Goal: Book appointment/travel/reservation

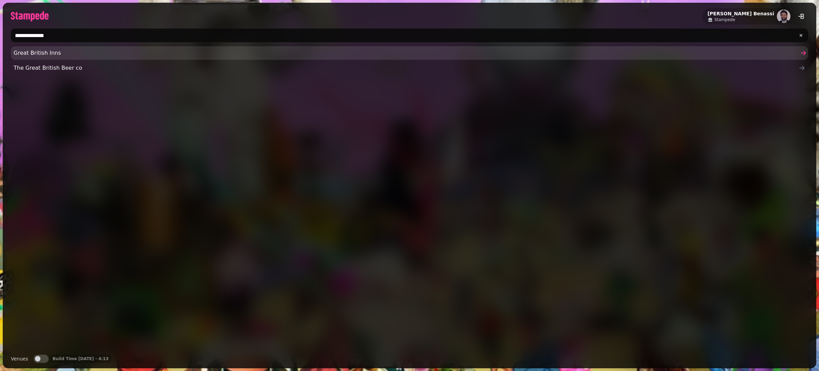
type input "**********"
click at [297, 48] on link "Great British Inns" at bounding box center [409, 53] width 797 height 14
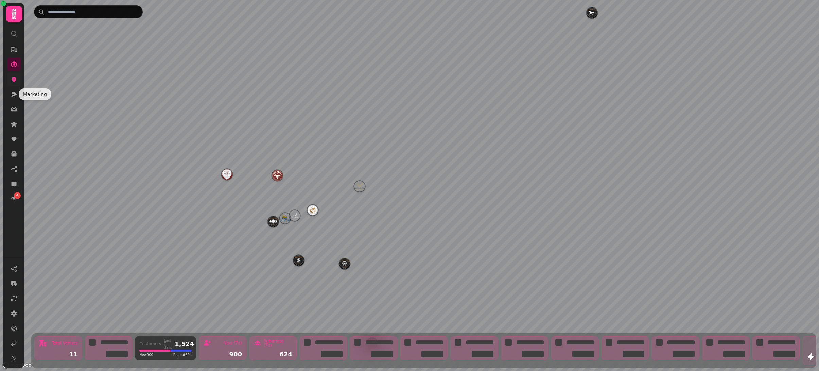
click at [13, 83] on link at bounding box center [14, 79] width 14 height 14
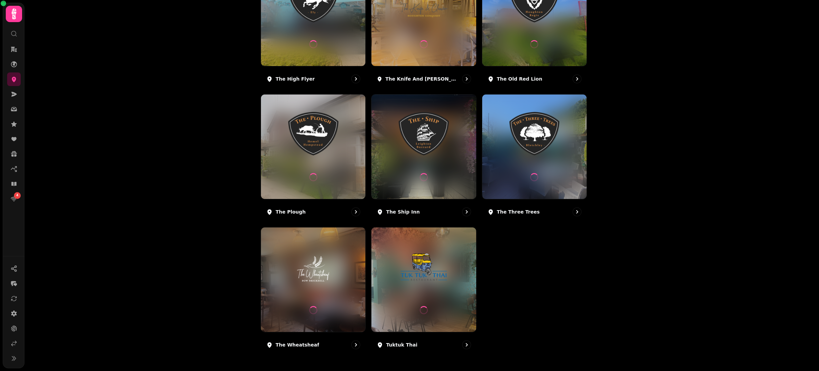
scroll to position [262, 0]
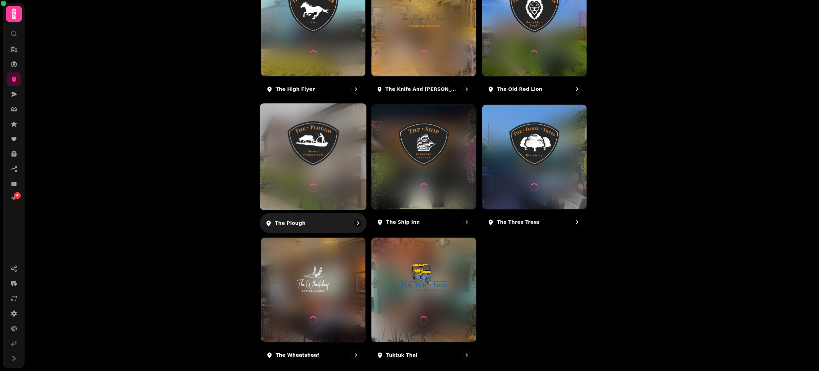
click at [331, 165] on img at bounding box center [313, 143] width 80 height 45
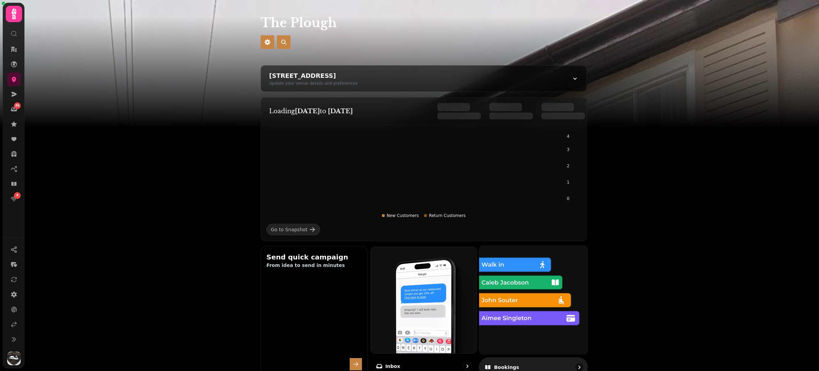
click at [536, 276] on img at bounding box center [533, 299] width 119 height 119
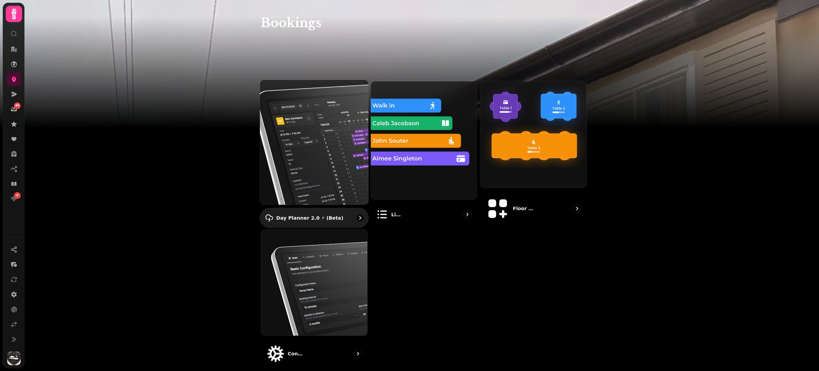
click at [318, 145] on img at bounding box center [313, 141] width 119 height 137
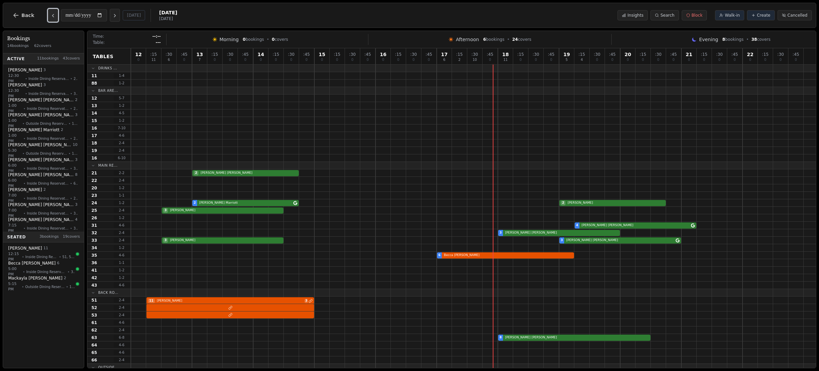
click at [53, 18] on icon "Previous day" at bounding box center [52, 15] width 5 height 5
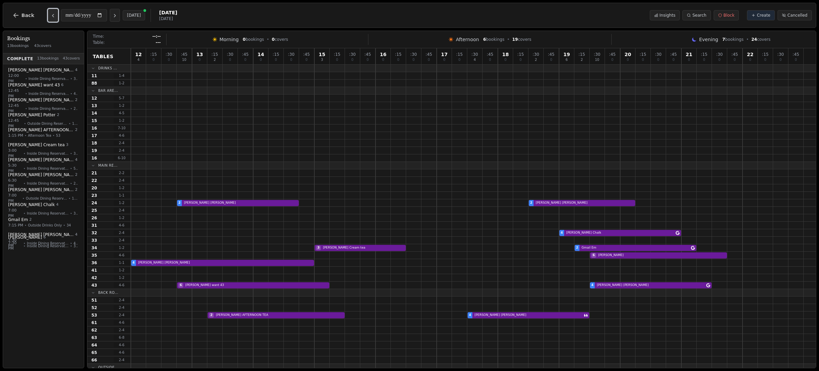
click at [53, 18] on icon "Previous day" at bounding box center [52, 15] width 5 height 5
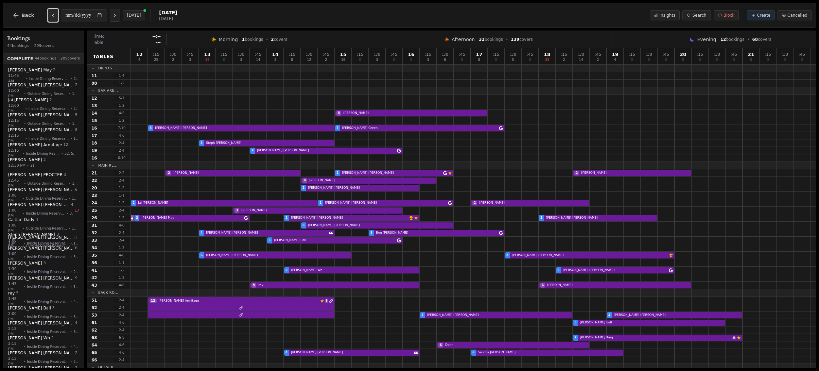
click at [53, 18] on icon "Previous day" at bounding box center [52, 15] width 5 height 5
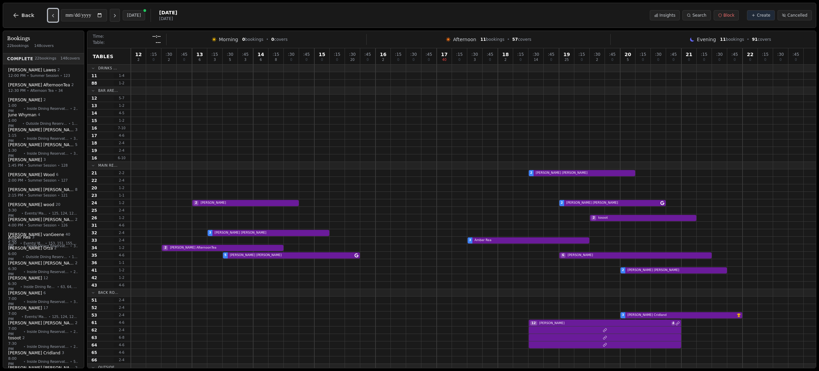
click at [53, 18] on icon "Previous day" at bounding box center [52, 15] width 5 height 5
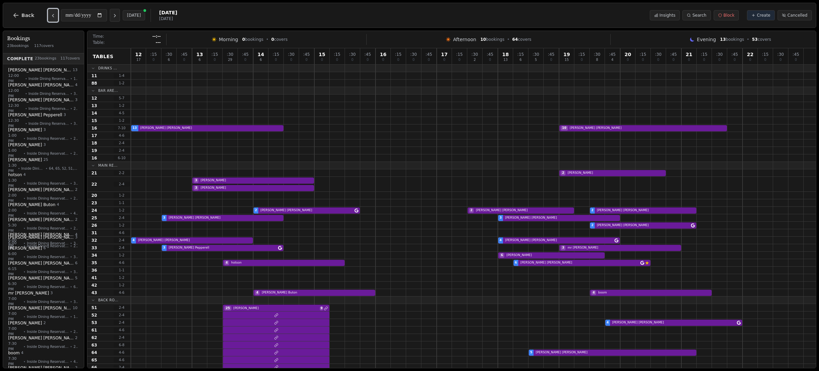
click at [53, 18] on icon "Previous day" at bounding box center [52, 15] width 5 height 5
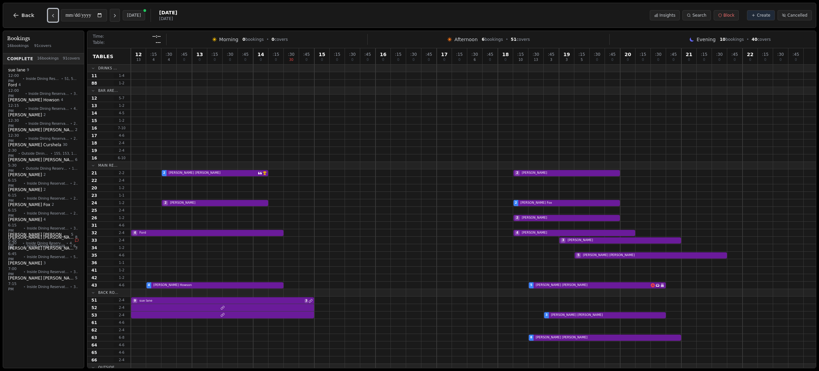
click at [53, 18] on icon "Previous day" at bounding box center [52, 15] width 5 height 5
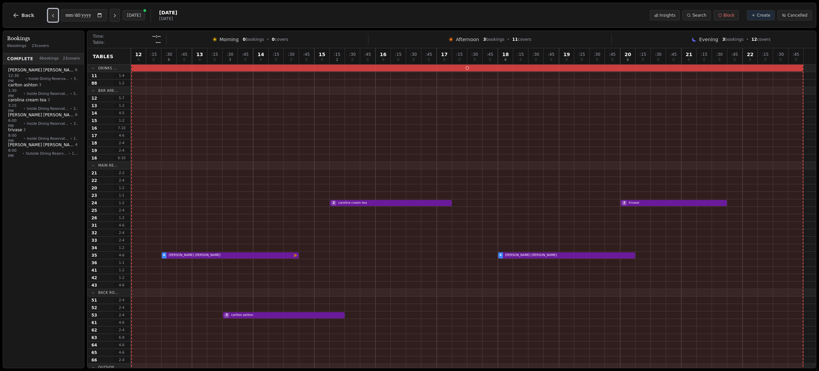
click at [53, 18] on icon "Previous day" at bounding box center [52, 15] width 5 height 5
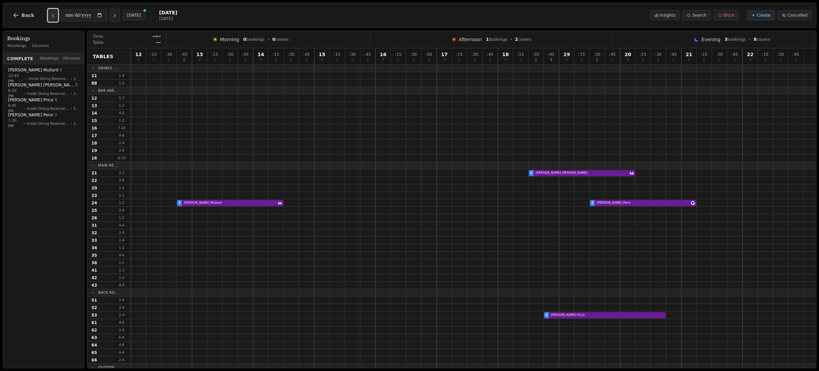
click at [53, 18] on icon "Previous day" at bounding box center [52, 15] width 5 height 5
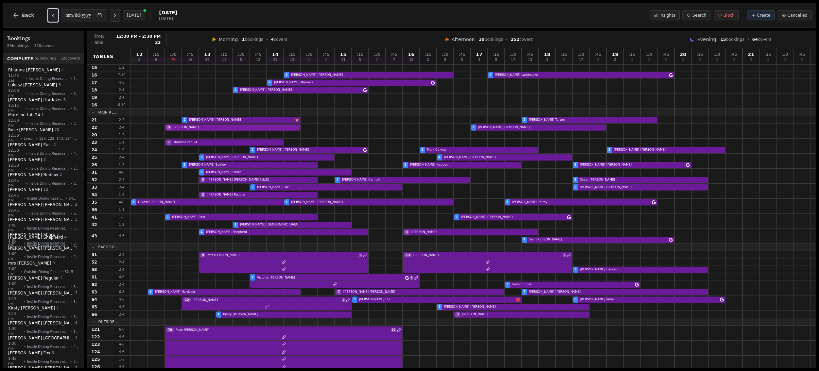
scroll to position [160, 0]
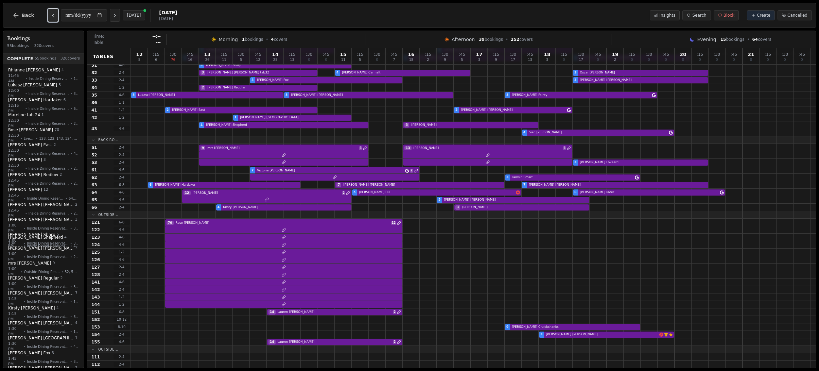
click at [51, 15] on icon "Previous day" at bounding box center [52, 15] width 5 height 5
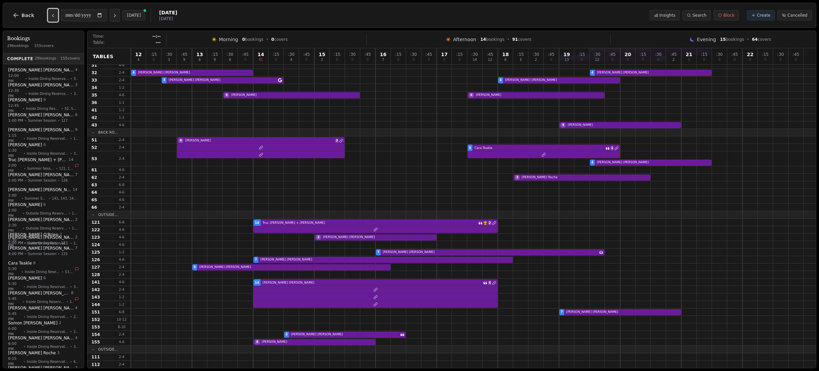
click at [51, 15] on icon "Previous day" at bounding box center [52, 15] width 5 height 5
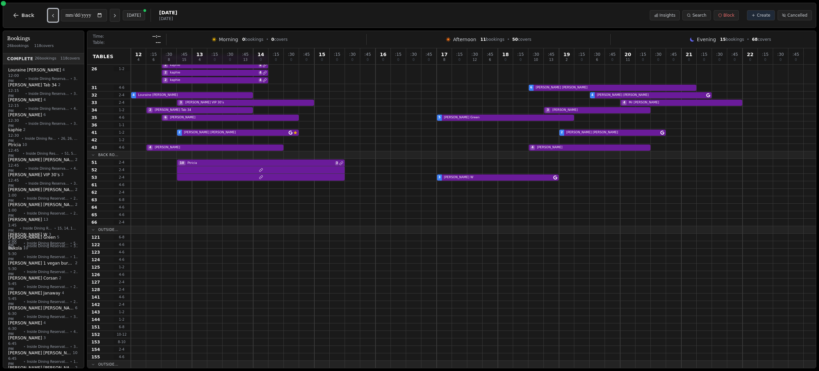
click at [51, 15] on icon "Previous day" at bounding box center [52, 15] width 5 height 5
type input "**********"
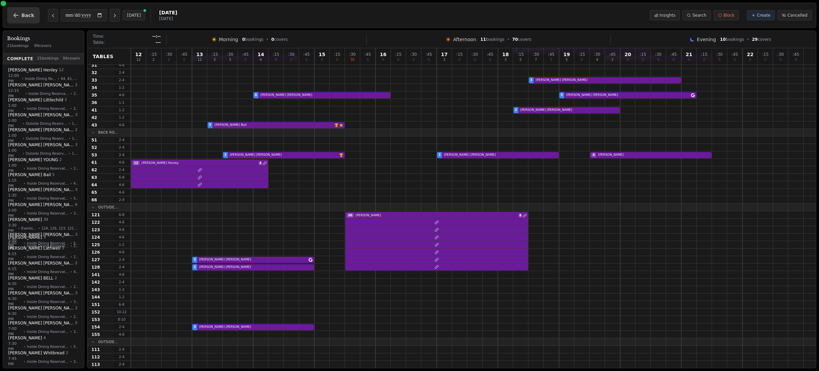
click at [20, 15] on button "Back" at bounding box center [23, 15] width 33 height 16
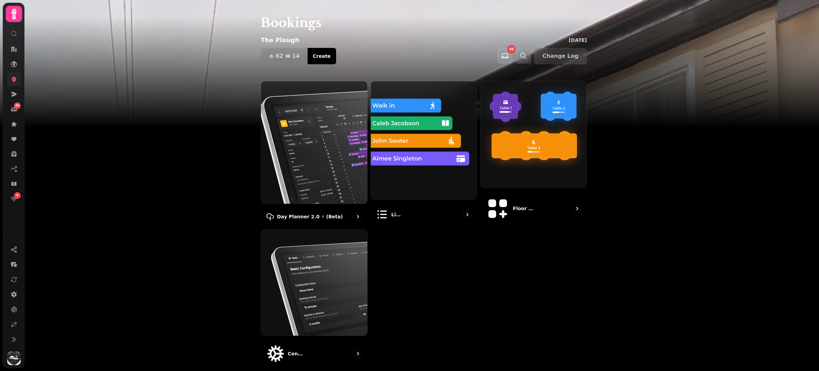
click at [13, 75] on link at bounding box center [14, 79] width 14 height 14
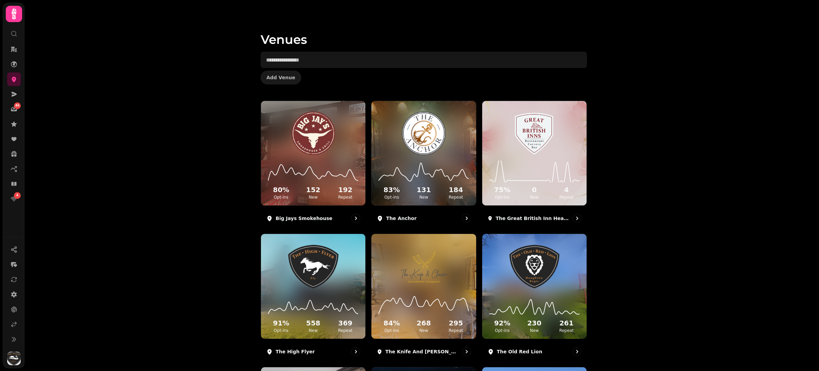
scroll to position [188, 0]
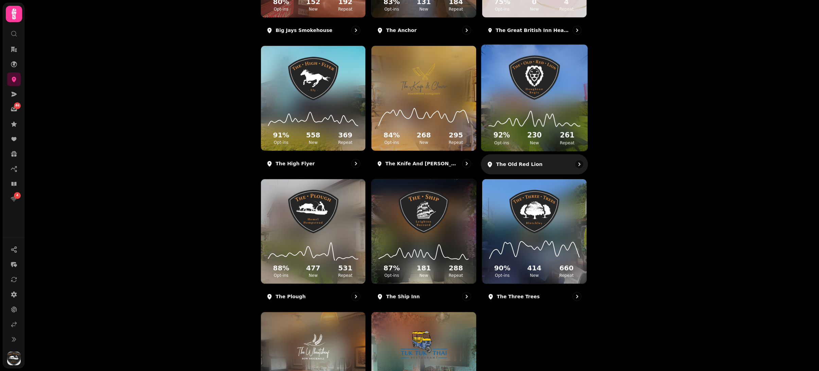
click at [530, 121] on icon at bounding box center [533, 116] width 95 height 22
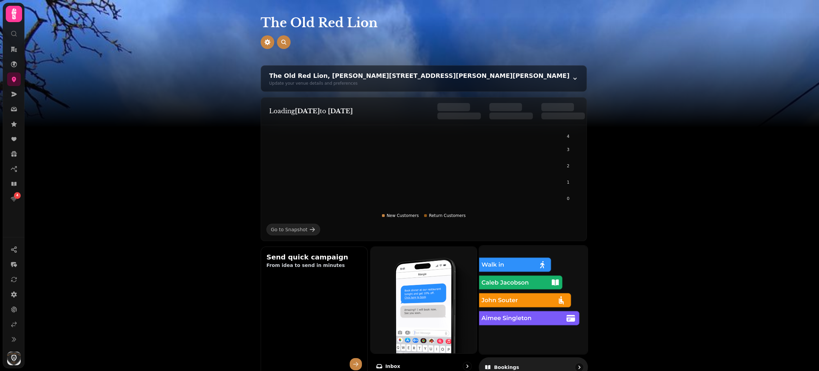
click at [532, 267] on img at bounding box center [533, 299] width 119 height 119
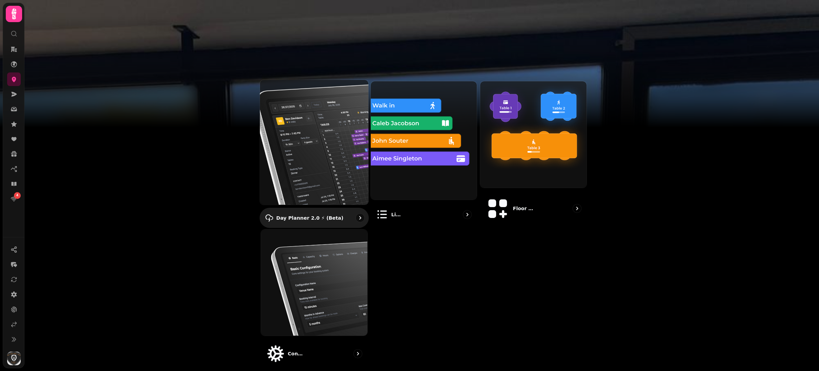
click at [314, 123] on img at bounding box center [313, 141] width 119 height 137
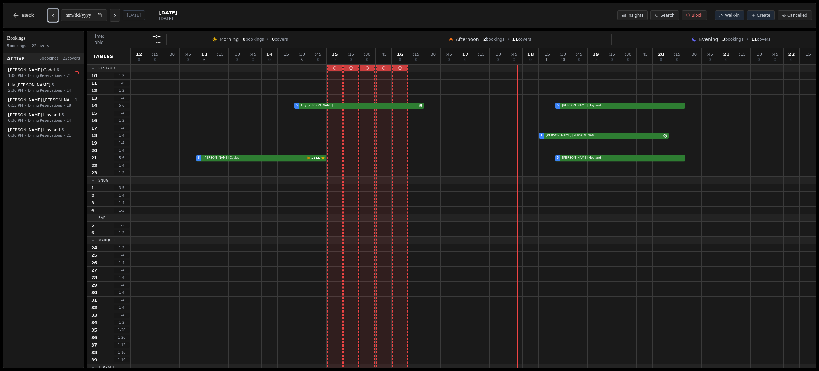
click at [51, 13] on icon "Previous day" at bounding box center [52, 15] width 5 height 5
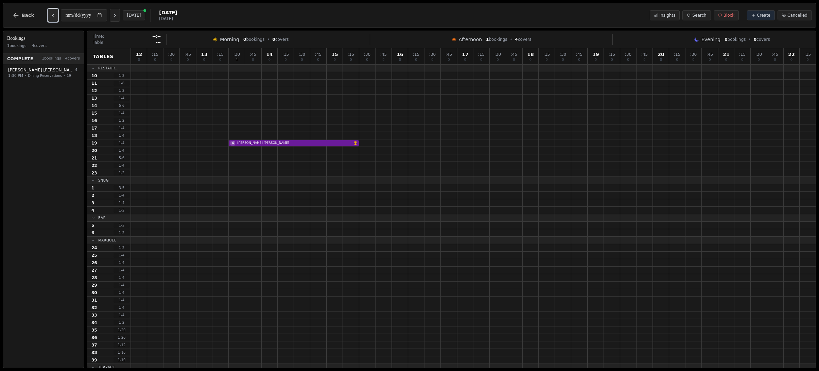
click at [51, 13] on icon "Previous day" at bounding box center [52, 15] width 5 height 5
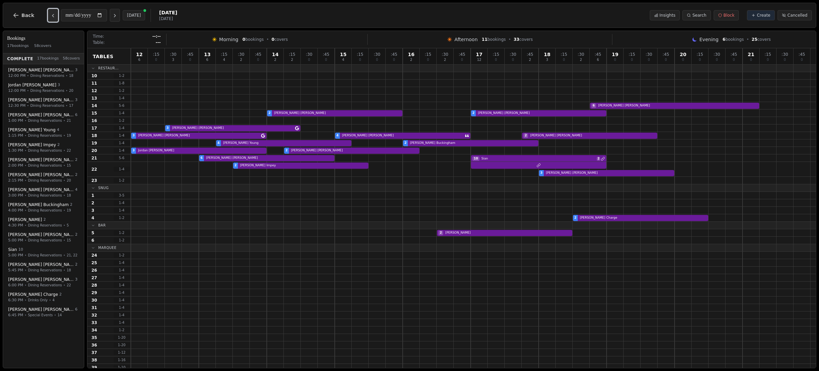
click at [51, 13] on icon "Previous day" at bounding box center [52, 15] width 5 height 5
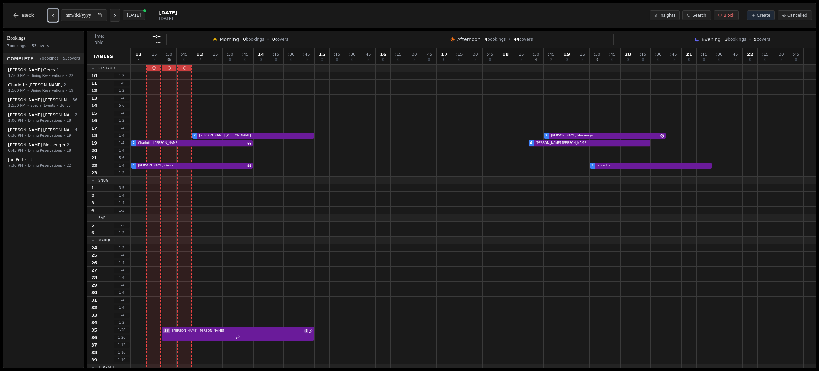
click at [51, 13] on icon "Previous day" at bounding box center [52, 15] width 5 height 5
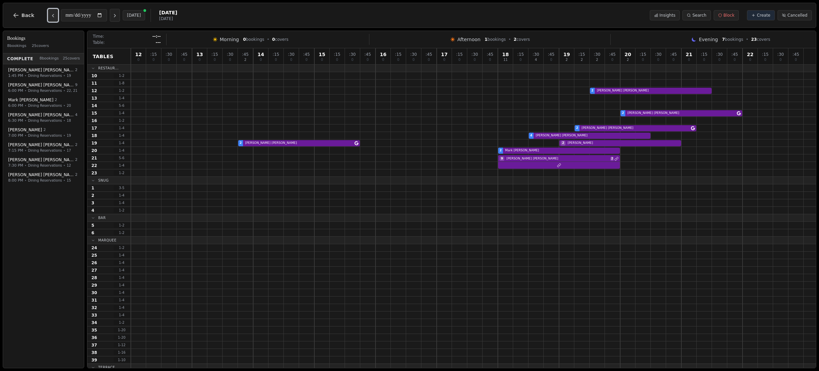
click at [51, 13] on icon "Previous day" at bounding box center [52, 15] width 5 height 5
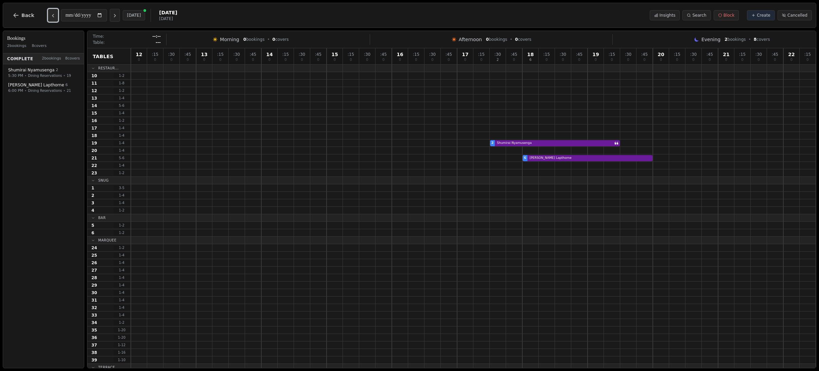
click at [51, 13] on icon "Previous day" at bounding box center [52, 15] width 5 height 5
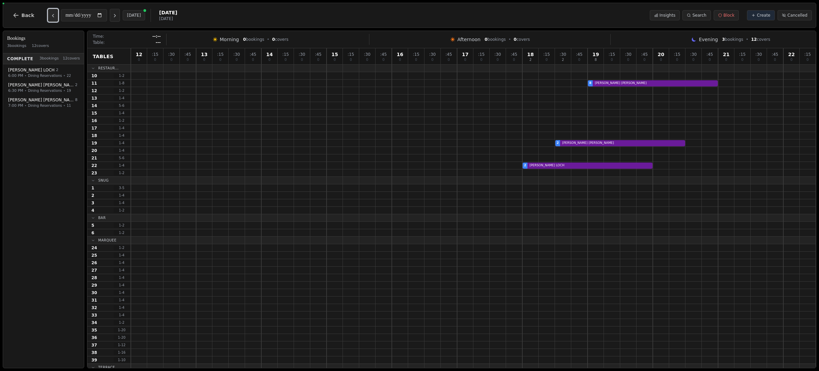
click at [51, 13] on icon "Previous day" at bounding box center [52, 15] width 5 height 5
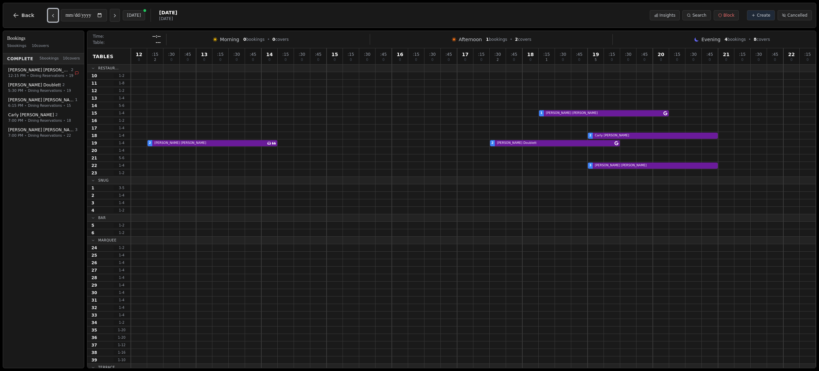
click at [51, 13] on icon "Previous day" at bounding box center [52, 15] width 5 height 5
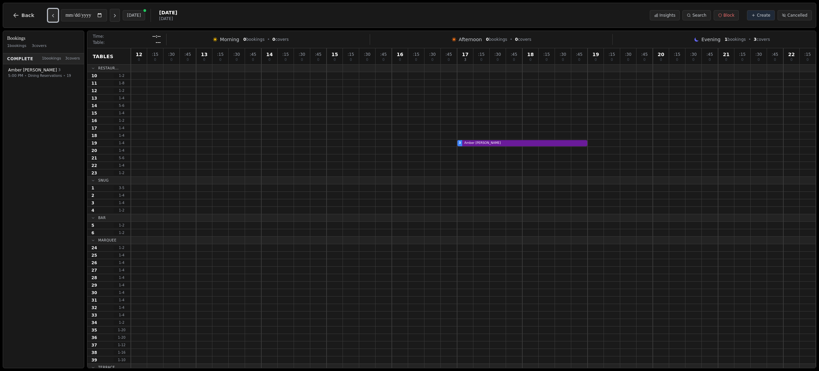
click at [51, 13] on icon "Previous day" at bounding box center [52, 15] width 5 height 5
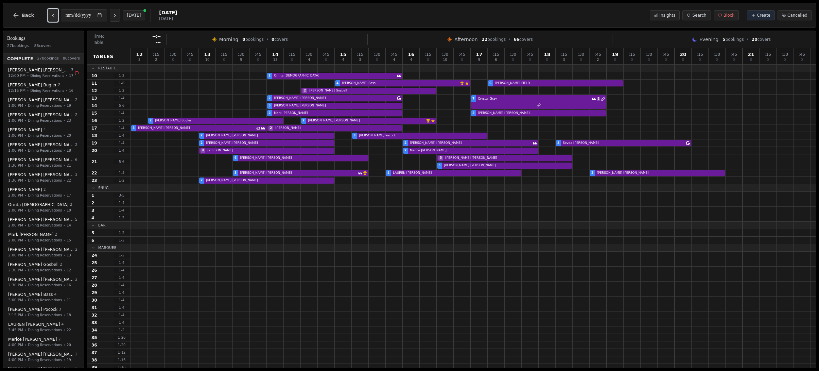
click at [51, 13] on icon "Previous day" at bounding box center [52, 15] width 5 height 5
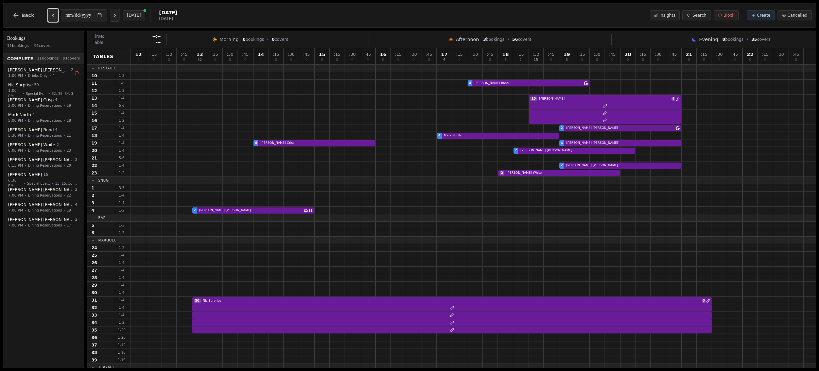
click at [51, 13] on icon "Previous day" at bounding box center [52, 15] width 5 height 5
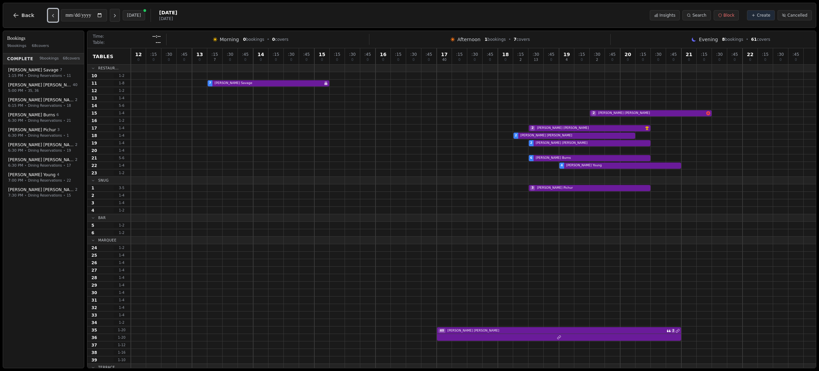
click at [51, 13] on icon "Previous day" at bounding box center [52, 15] width 5 height 5
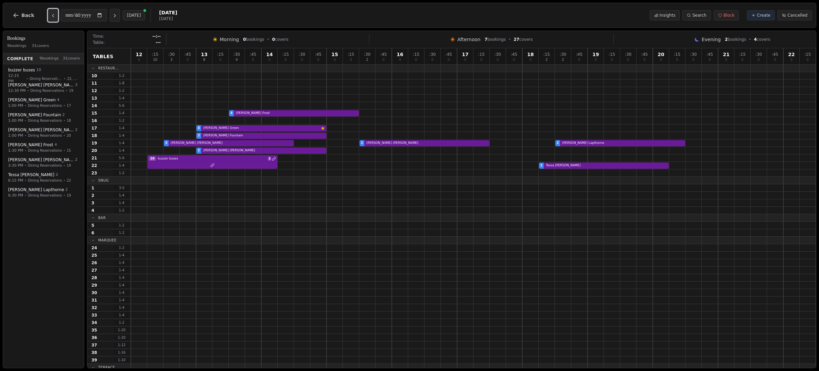
click at [51, 13] on icon "Previous day" at bounding box center [52, 15] width 5 height 5
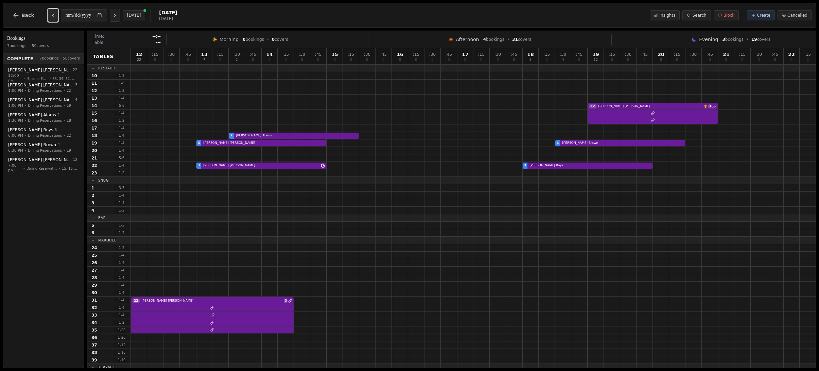
click at [51, 13] on icon "Previous day" at bounding box center [52, 15] width 5 height 5
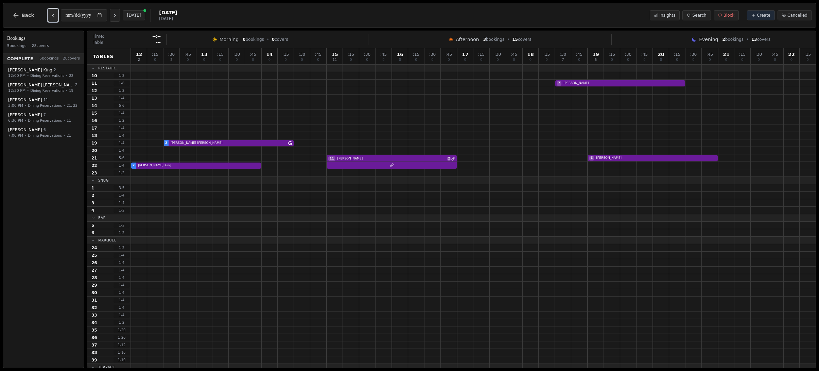
click at [51, 13] on icon "Previous day" at bounding box center [52, 15] width 5 height 5
type input "**********"
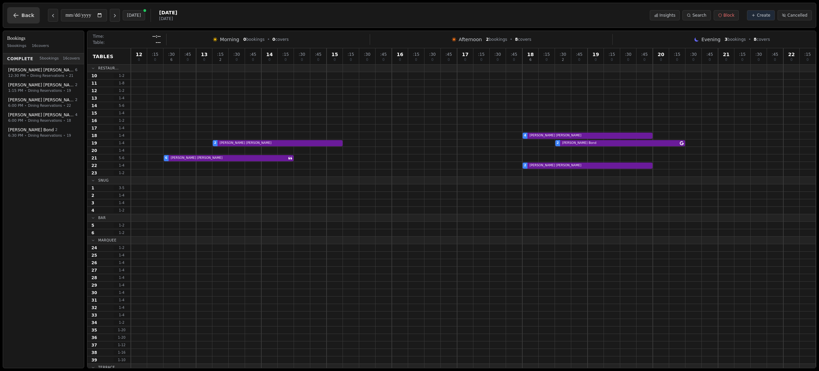
click at [29, 13] on span "Back" at bounding box center [27, 15] width 13 height 5
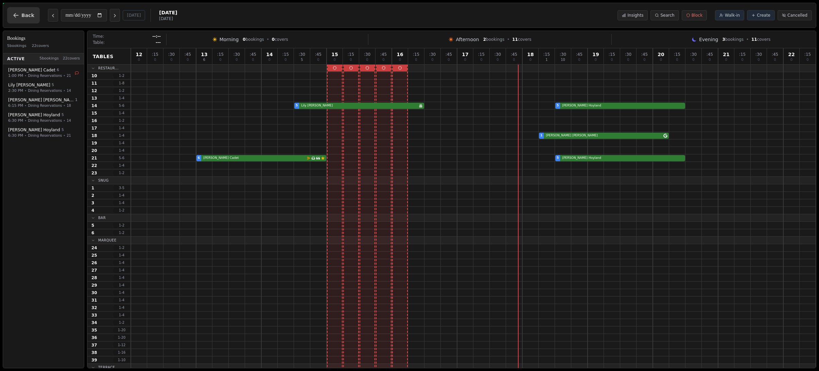
click at [13, 19] on button "Back" at bounding box center [23, 15] width 33 height 16
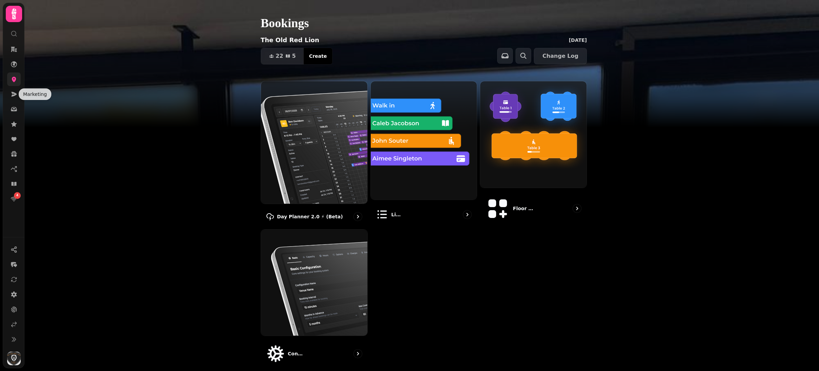
click at [14, 83] on link at bounding box center [14, 79] width 14 height 14
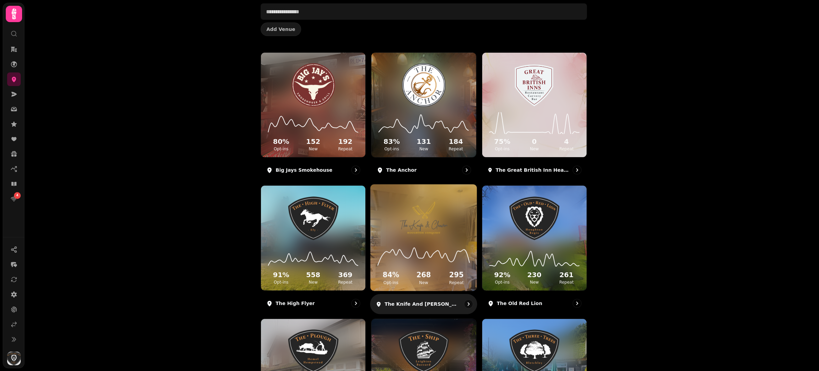
scroll to position [45, 0]
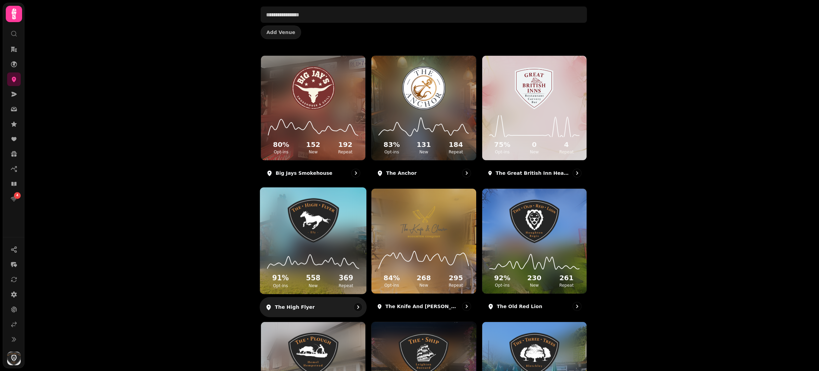
click at [332, 242] on img at bounding box center [313, 220] width 80 height 45
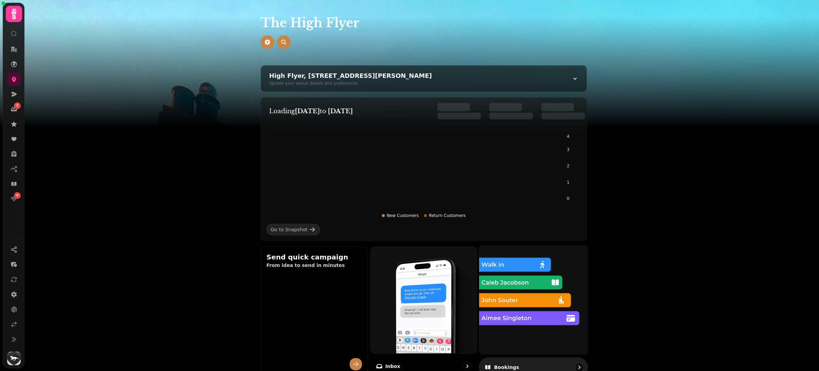
click at [512, 316] on img at bounding box center [533, 299] width 119 height 119
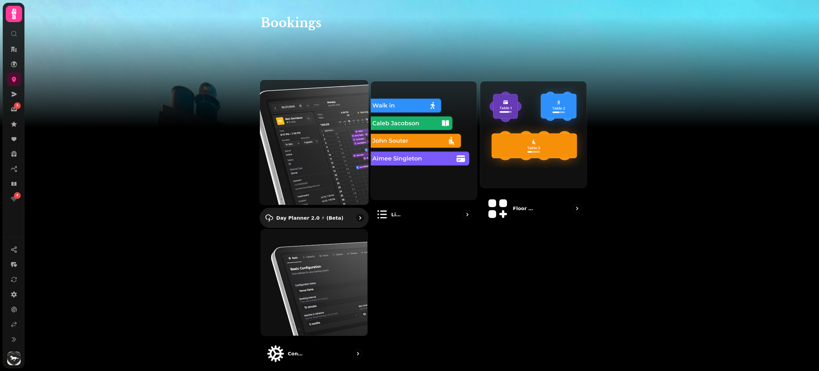
click at [287, 149] on img at bounding box center [313, 141] width 119 height 137
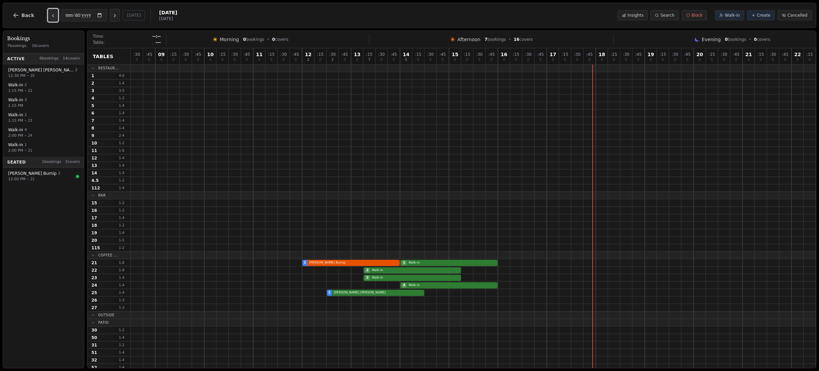
click at [52, 15] on icon "Previous day" at bounding box center [52, 15] width 5 height 5
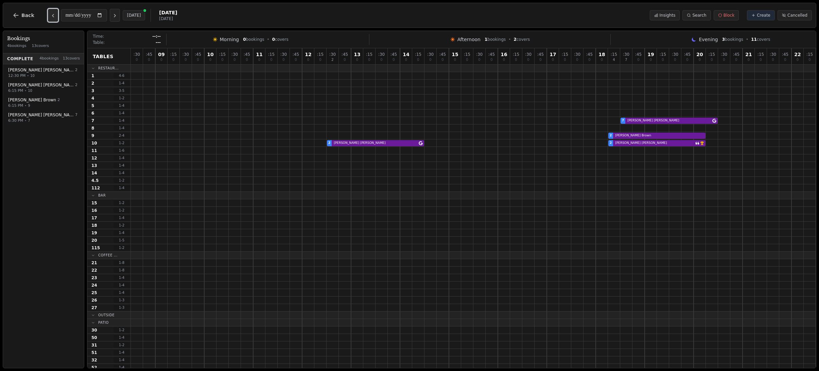
click at [52, 15] on icon "Previous day" at bounding box center [52, 15] width 5 height 5
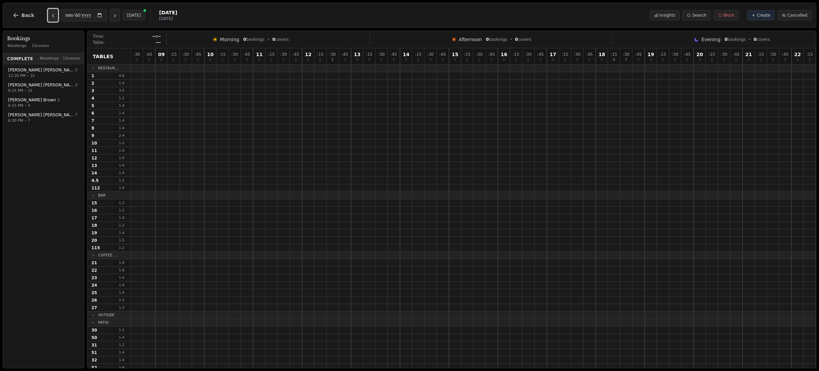
click at [52, 15] on icon "Previous day" at bounding box center [52, 15] width 5 height 5
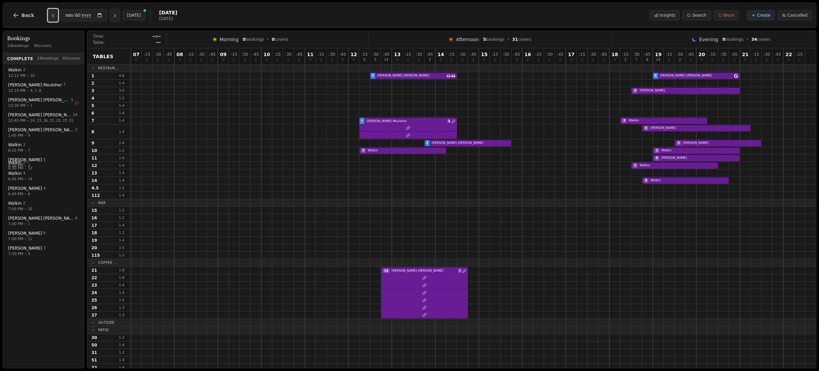
click at [52, 15] on icon "Previous day" at bounding box center [52, 15] width 5 height 5
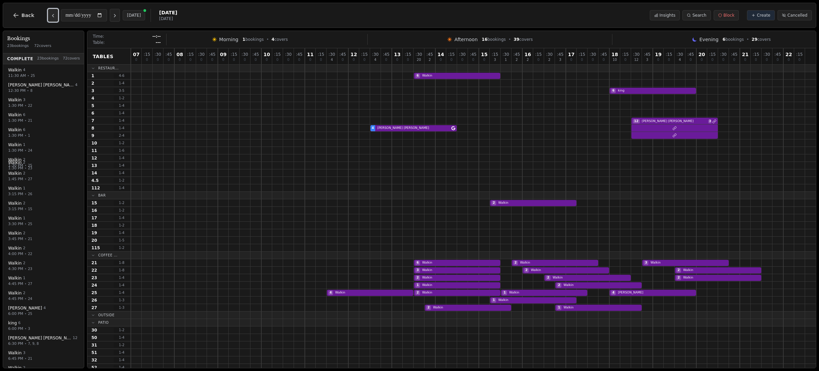
click at [52, 15] on icon "Previous day" at bounding box center [52, 15] width 5 height 5
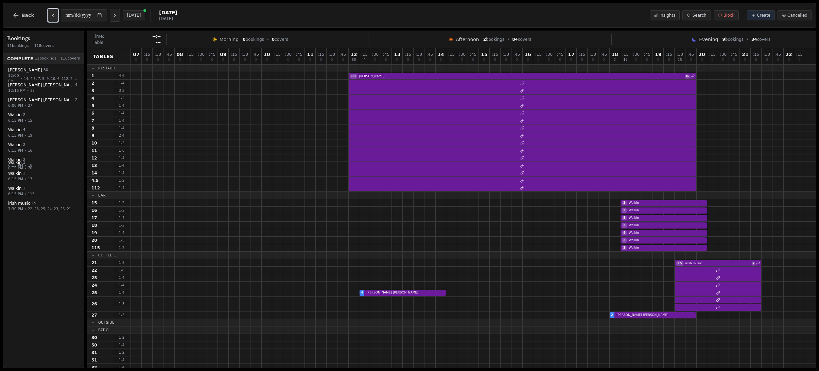
click at [52, 15] on icon "Previous day" at bounding box center [52, 15] width 5 height 5
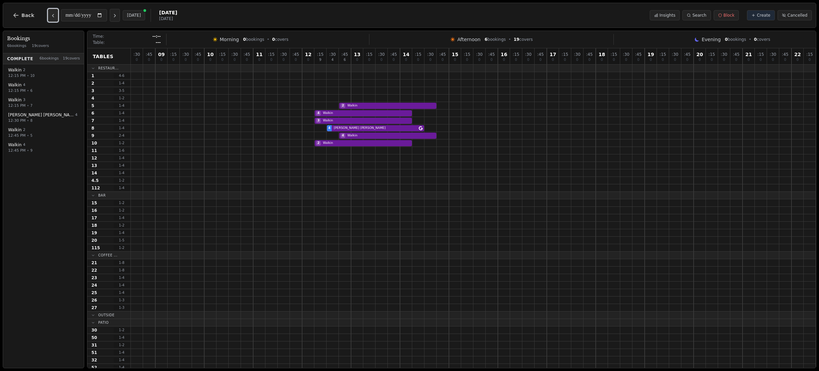
click at [52, 15] on icon "Previous day" at bounding box center [52, 15] width 5 height 5
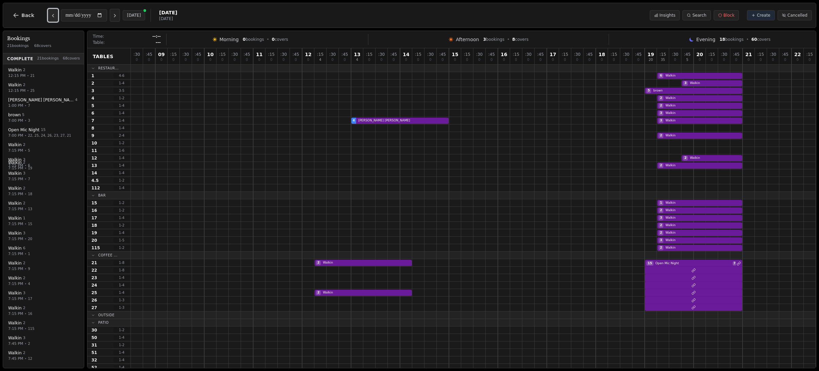
click at [52, 15] on icon "Previous day" at bounding box center [52, 15] width 5 height 5
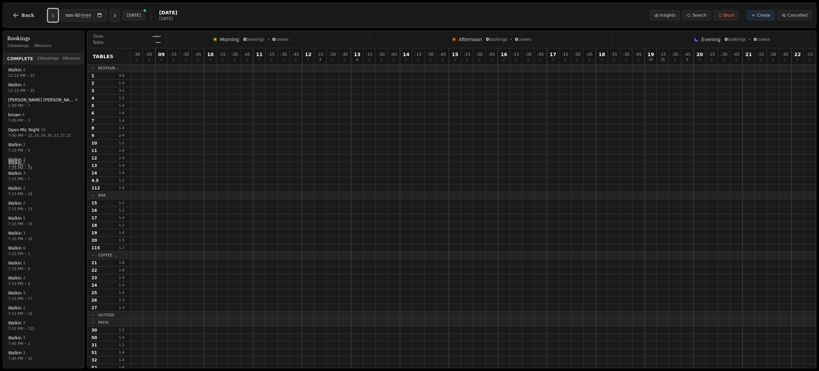
click at [52, 15] on icon "Previous day" at bounding box center [52, 15] width 5 height 5
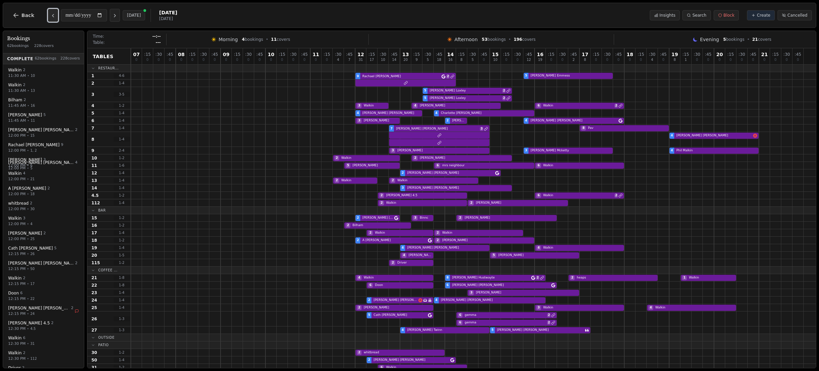
click at [52, 15] on icon "Previous day" at bounding box center [52, 15] width 5 height 5
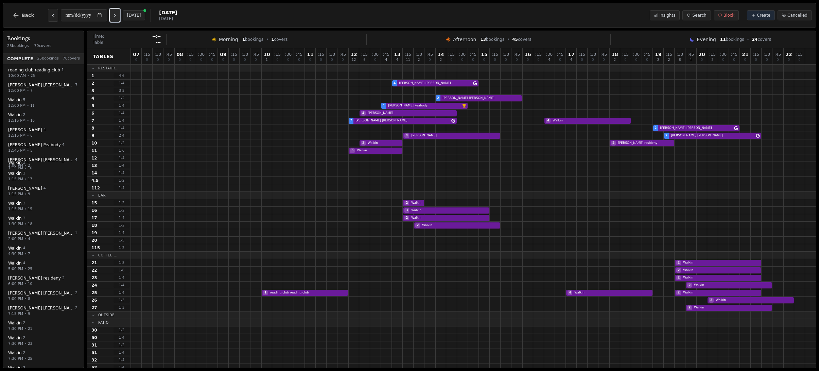
click at [120, 17] on button "Next day" at bounding box center [115, 15] width 10 height 13
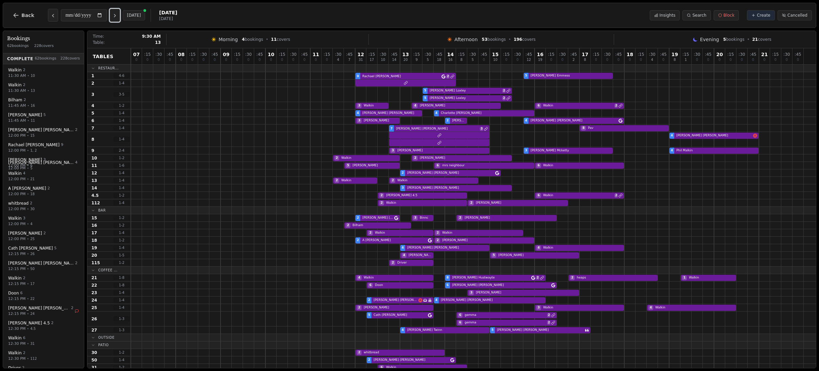
scroll to position [108, 0]
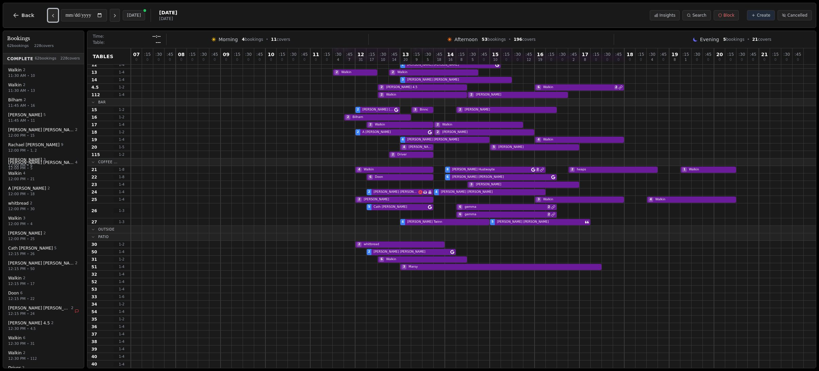
click at [48, 15] on button "Previous day" at bounding box center [53, 15] width 10 height 13
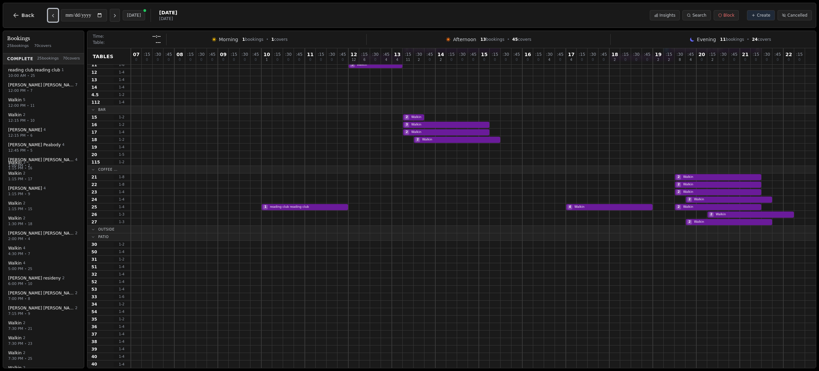
scroll to position [86, 0]
click at [48, 15] on button "Previous day" at bounding box center [53, 15] width 10 height 13
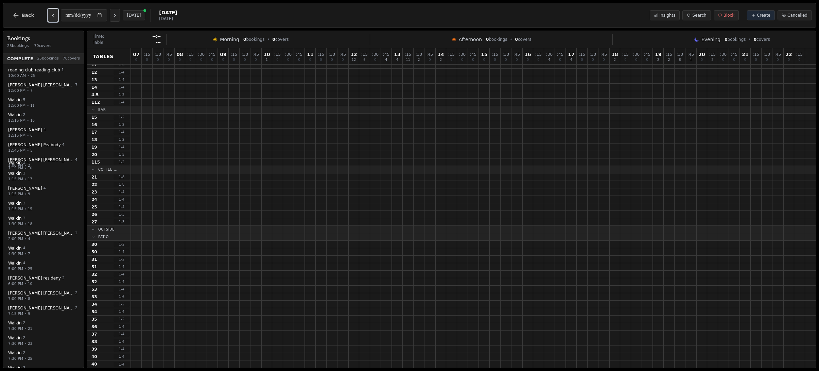
click at [48, 15] on button "Previous day" at bounding box center [53, 15] width 10 height 13
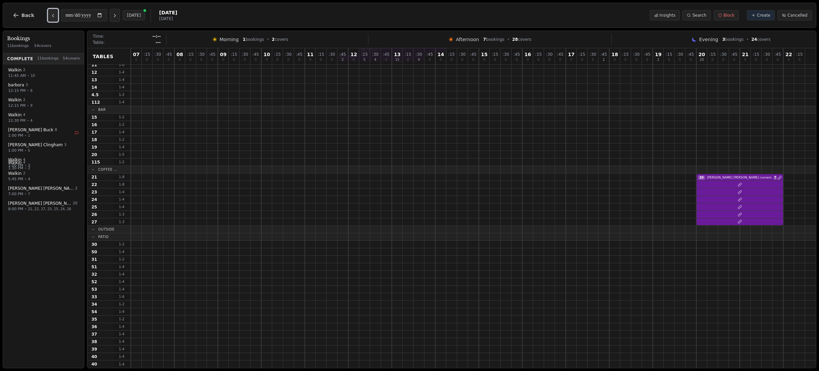
click at [48, 15] on button "Previous day" at bounding box center [53, 15] width 10 height 13
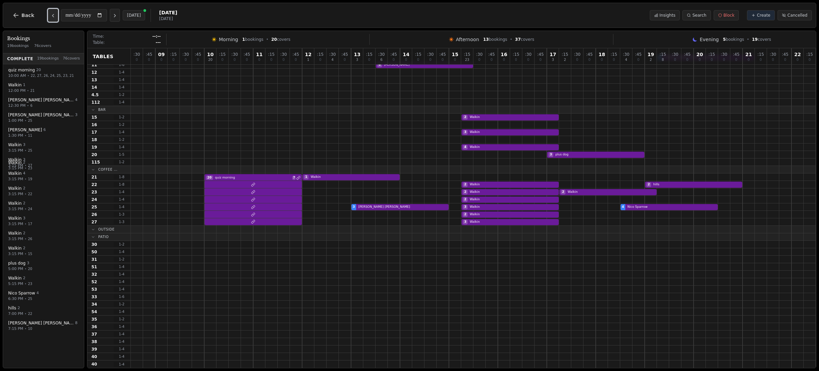
click at [48, 15] on button "Previous day" at bounding box center [53, 15] width 10 height 13
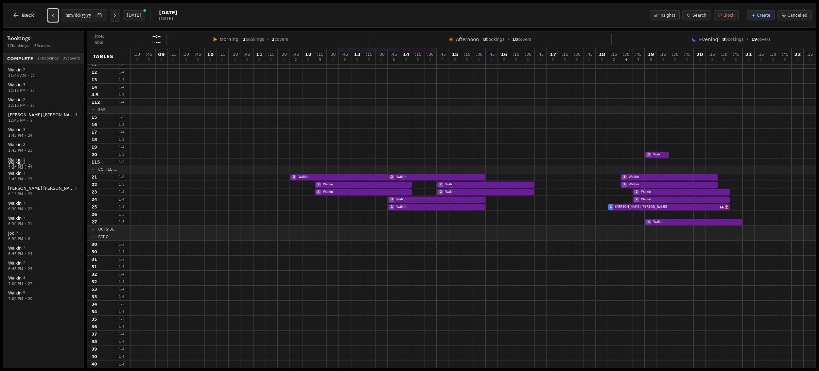
click at [48, 15] on button "Previous day" at bounding box center [53, 15] width 10 height 13
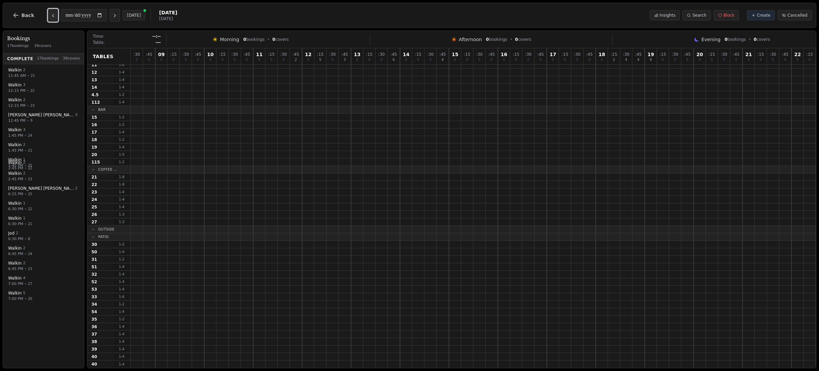
click at [48, 15] on button "Previous day" at bounding box center [53, 15] width 10 height 13
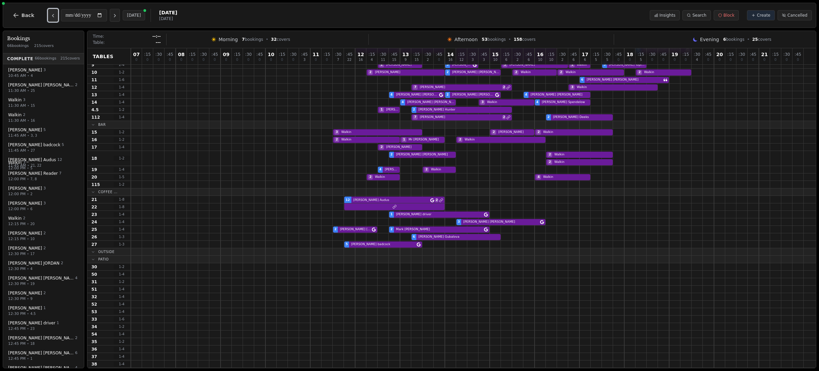
click at [48, 15] on button "Previous day" at bounding box center [53, 15] width 10 height 13
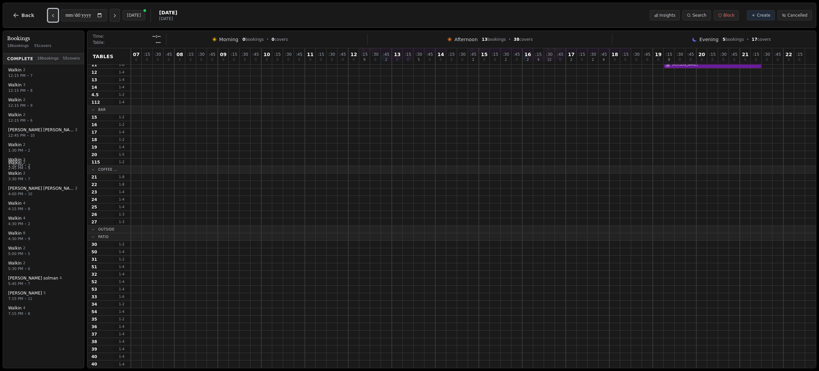
click at [48, 15] on button "Previous day" at bounding box center [53, 15] width 10 height 13
type input "**********"
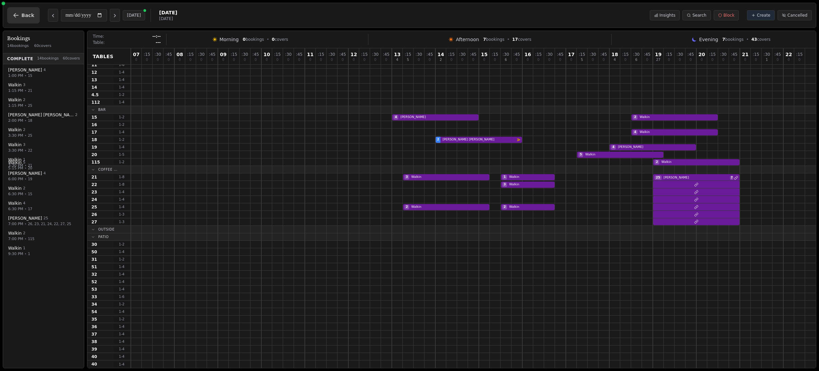
click at [16, 18] on icon "button" at bounding box center [16, 15] width 7 height 7
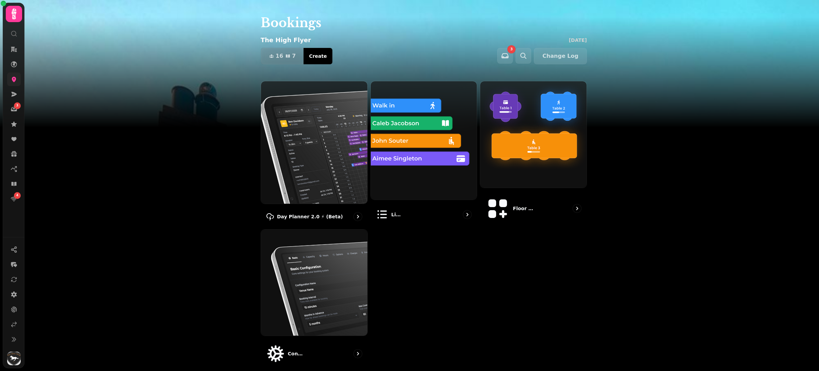
click at [12, 83] on link at bounding box center [14, 79] width 14 height 14
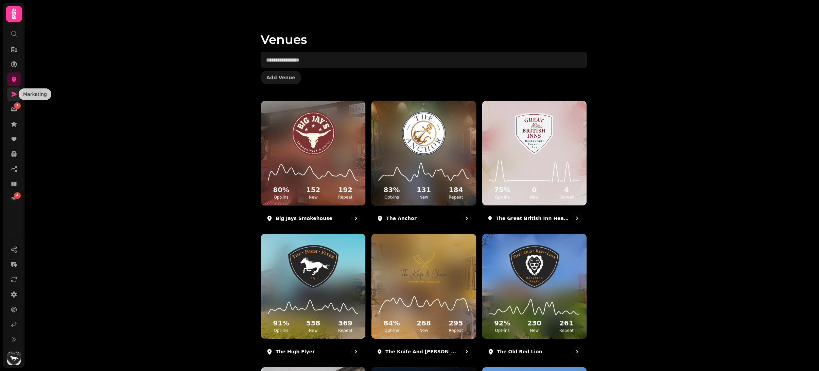
click at [12, 94] on icon at bounding box center [14, 94] width 7 height 7
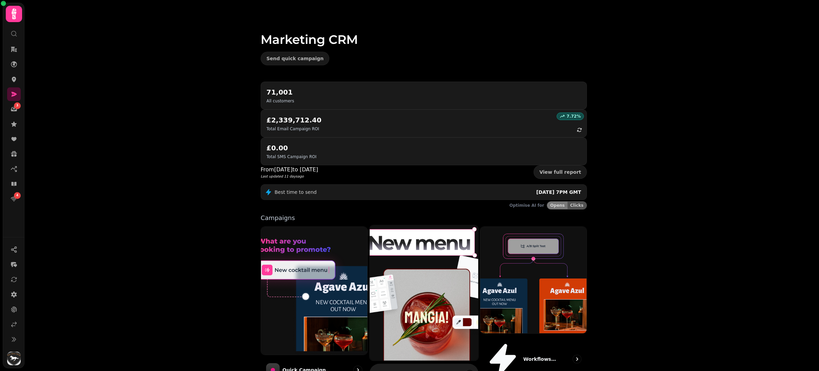
click at [392, 231] on img at bounding box center [423, 292] width 119 height 149
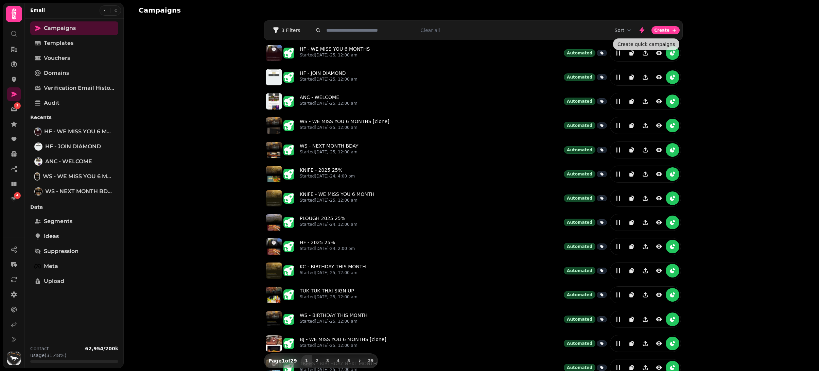
click at [626, 30] on button "Sort" at bounding box center [623, 30] width 18 height 7
click at [627, 30] on icon "button" at bounding box center [628, 30] width 7 height 7
click at [381, 31] on div "Sort Create" at bounding box center [473, 30] width 418 height 14
click at [381, 31] on input "text" at bounding box center [366, 30] width 87 height 7
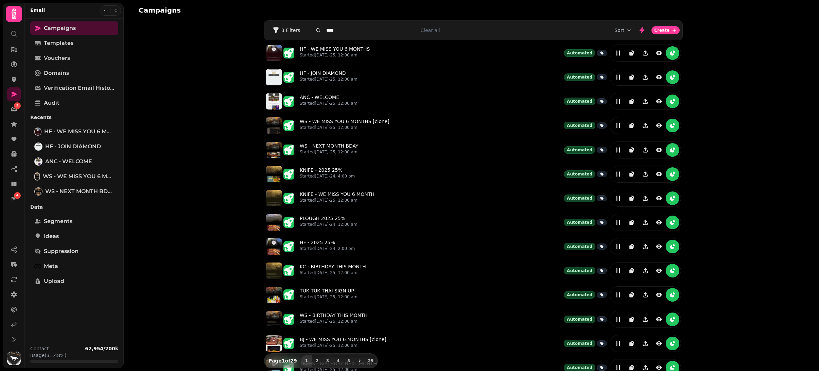
type input "****"
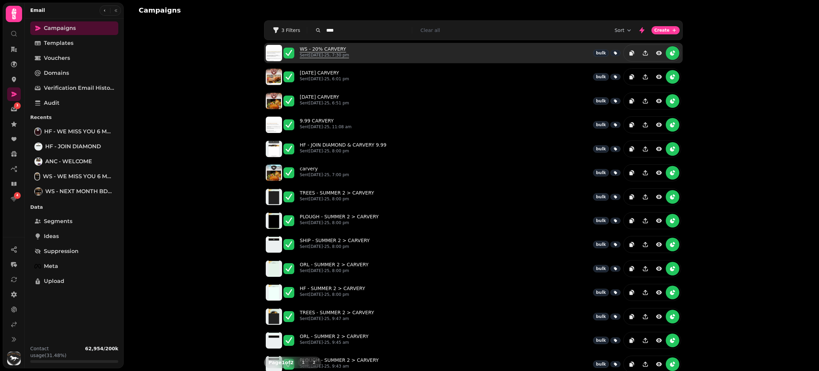
click at [338, 48] on link "WS - 20% CARVERY Sent [DATE]-25, 7:30 pm" at bounding box center [324, 53] width 49 height 15
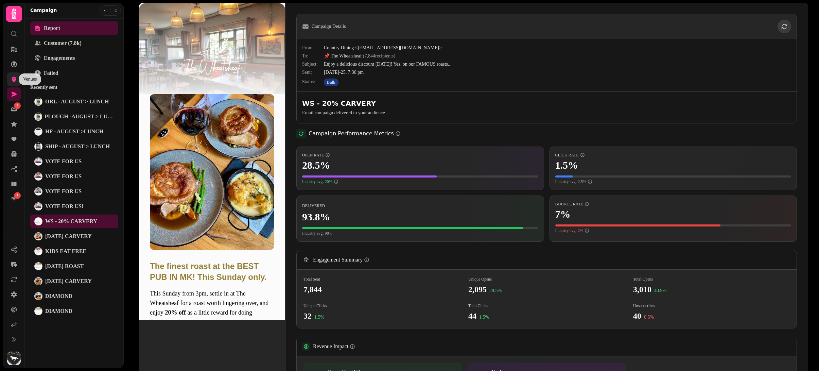
click at [14, 77] on icon at bounding box center [14, 79] width 4 height 5
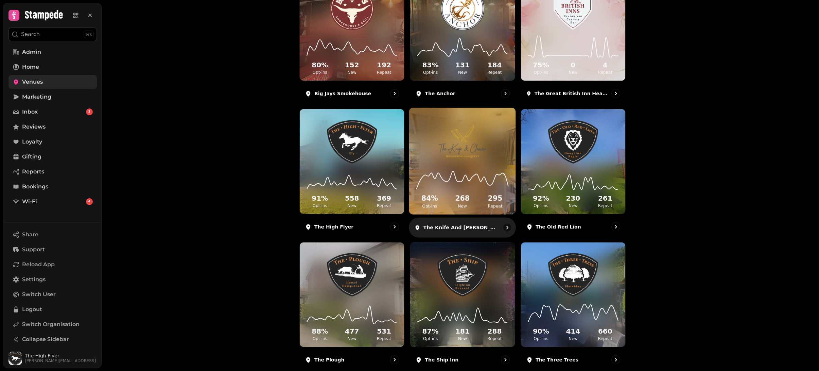
scroll to position [272, 0]
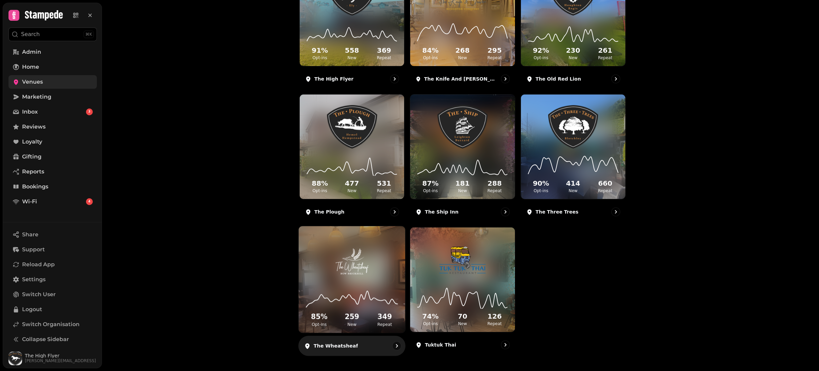
click at [372, 254] on img at bounding box center [352, 259] width 80 height 45
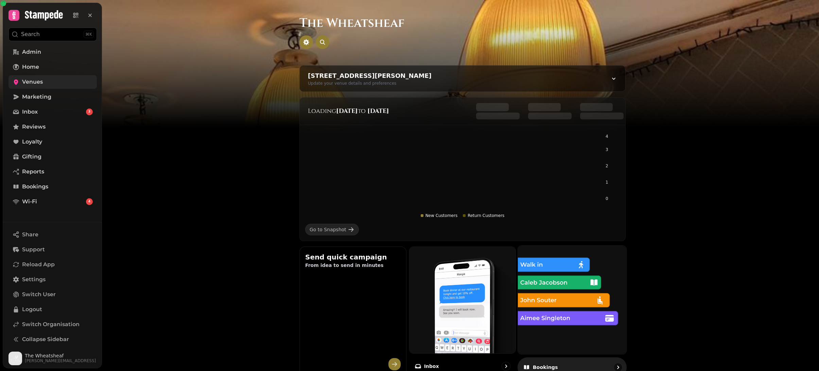
click at [585, 278] on img at bounding box center [571, 299] width 119 height 119
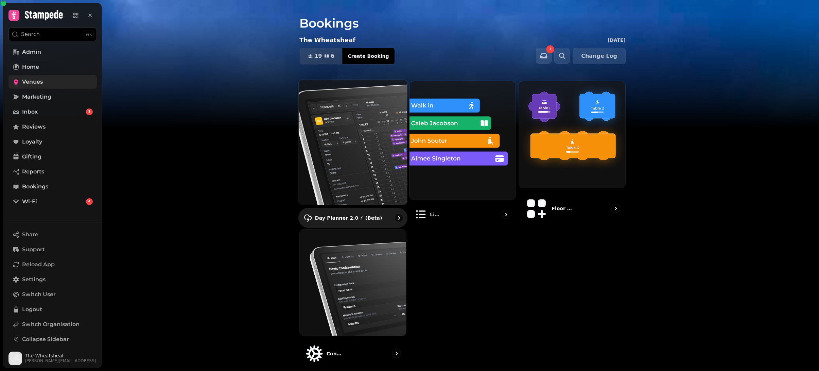
click at [374, 121] on img at bounding box center [352, 141] width 119 height 137
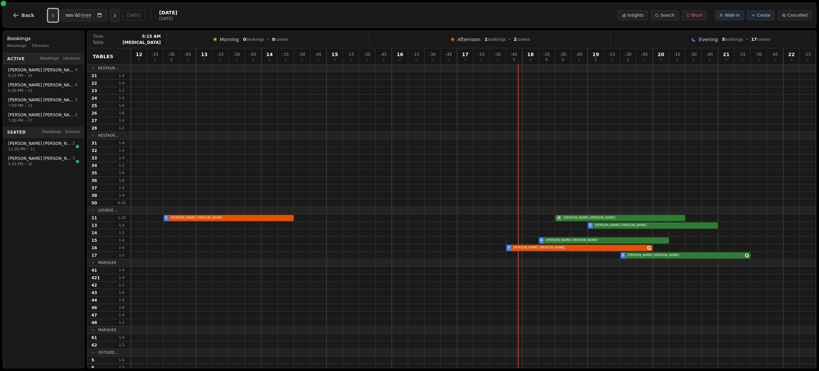
click at [52, 16] on icon "Previous day" at bounding box center [52, 15] width 1 height 3
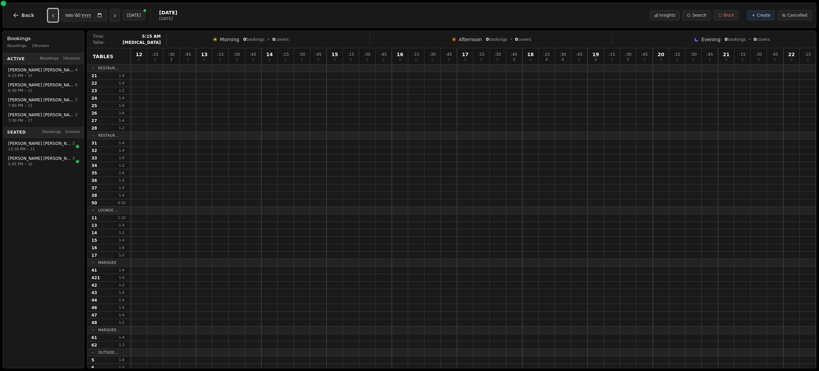
click at [52, 16] on icon "Previous day" at bounding box center [52, 15] width 1 height 3
type input "**********"
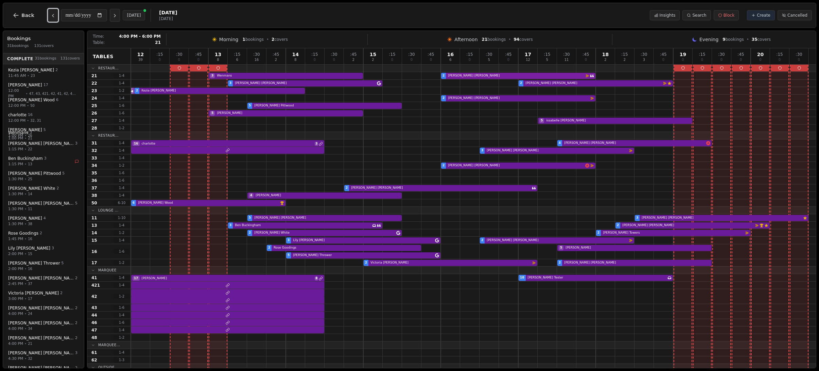
click at [553, 75] on div "3 Wenmans 2 [PERSON_NAME] Email campaign booking" at bounding box center [473, 75] width 685 height 7
select select "****"
select select "*"
select select "********"
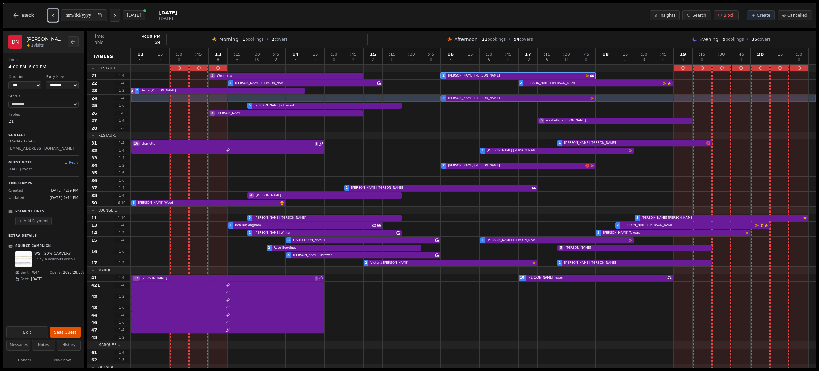
click at [551, 95] on div "2 [PERSON_NAME] Email campaign booking" at bounding box center [473, 97] width 685 height 7
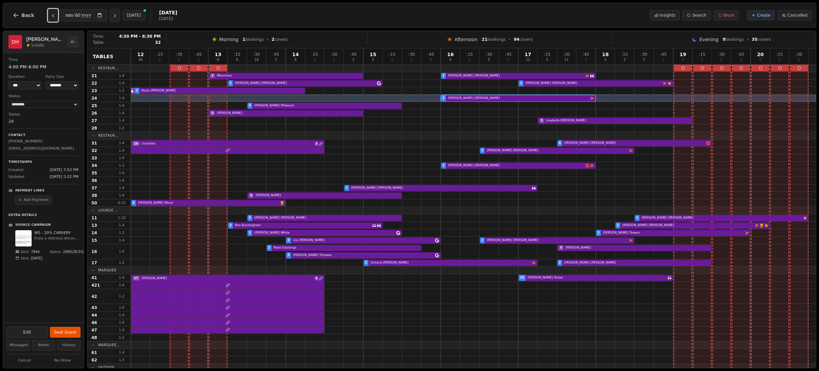
click at [627, 149] on div "3 [PERSON_NAME] Email campaign booking" at bounding box center [473, 150] width 685 height 7
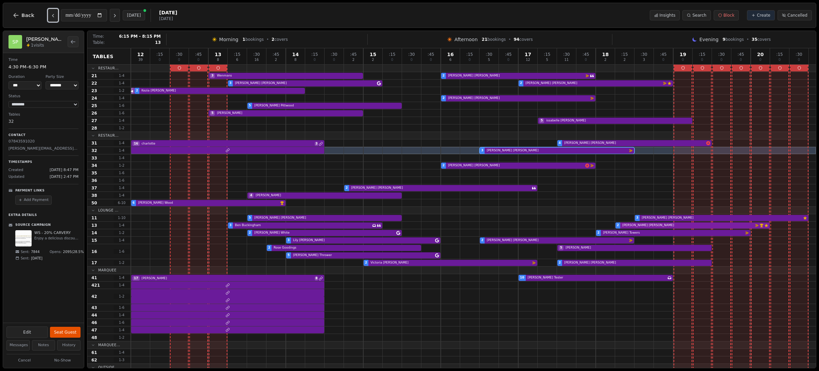
click at [686, 225] on div "3 [PERSON_NAME] Has conversation thread 2 [PERSON_NAME] Email campaign booking …" at bounding box center [473, 224] width 685 height 7
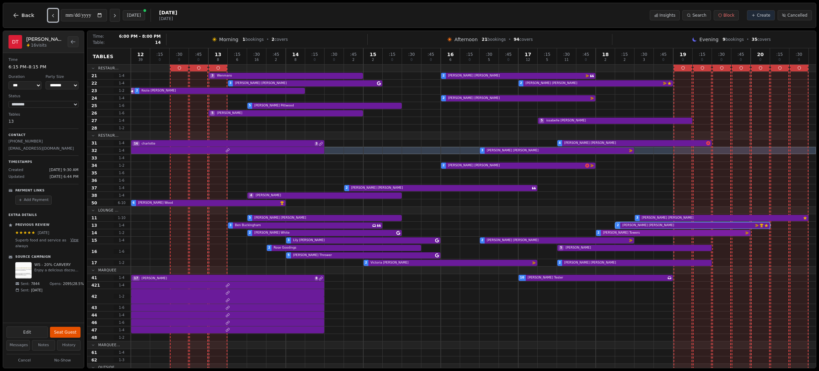
click at [677, 232] on div "2 [PERSON_NAME] 2 [PERSON_NAME] Email campaign booking" at bounding box center [473, 232] width 685 height 7
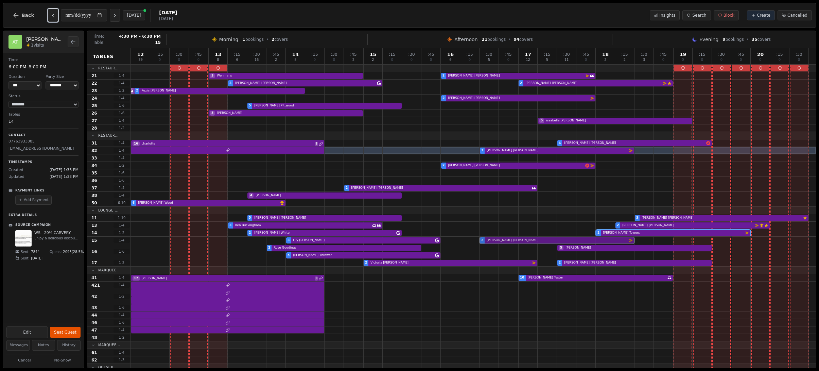
click at [597, 238] on div "3 [PERSON_NAME] 2 [PERSON_NAME] Email campaign booking" at bounding box center [473, 239] width 685 height 7
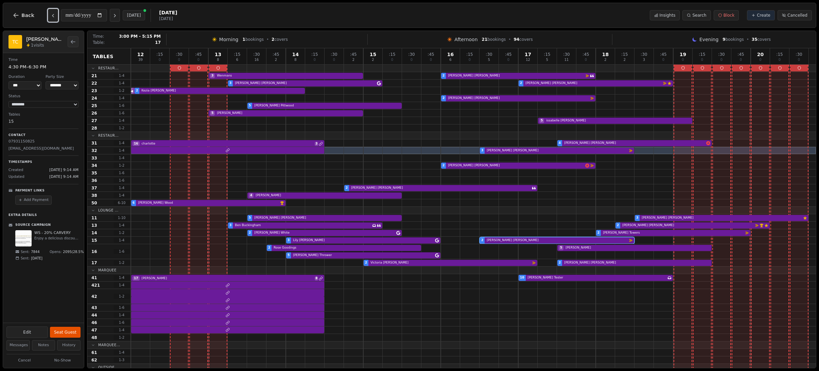
click at [517, 261] on div "2 [PERSON_NAME] Email campaign booking 2 [PERSON_NAME]" at bounding box center [473, 262] width 685 height 7
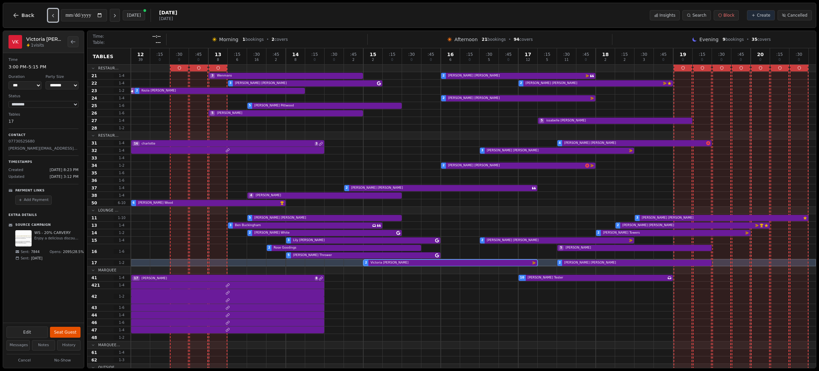
click at [53, 17] on icon "Previous day" at bounding box center [52, 15] width 5 height 5
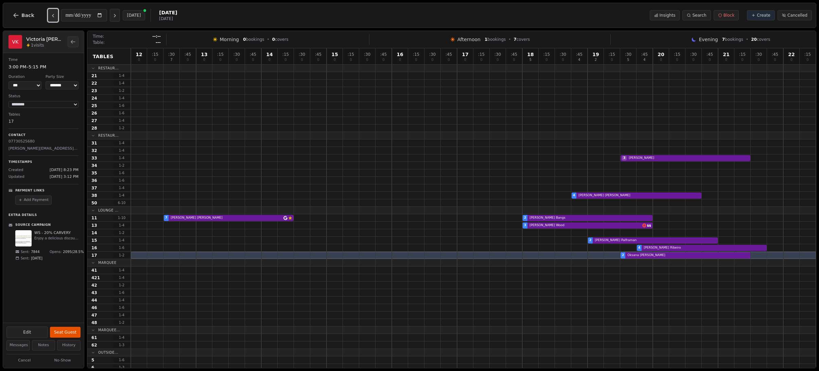
click at [52, 17] on icon "Previous day" at bounding box center [52, 15] width 5 height 5
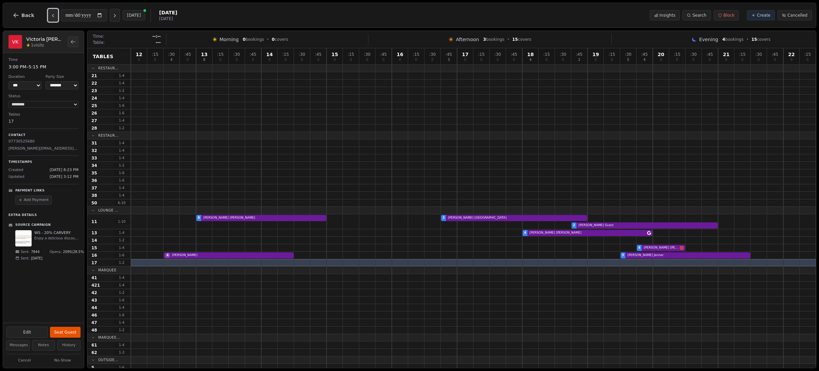
click at [52, 17] on icon "Previous day" at bounding box center [52, 15] width 5 height 5
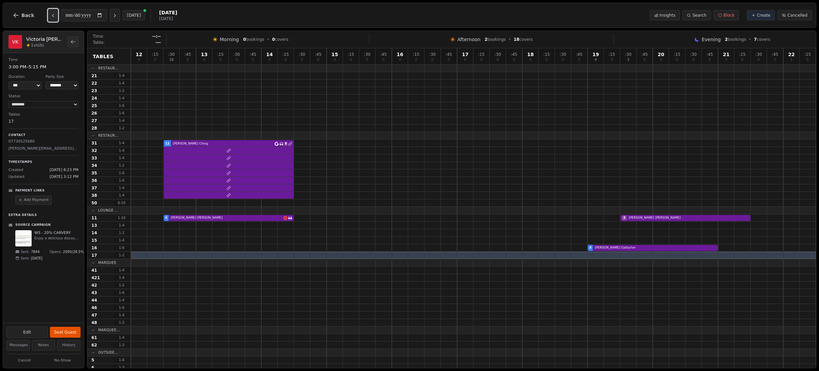
click at [52, 17] on icon "Previous day" at bounding box center [52, 15] width 5 height 5
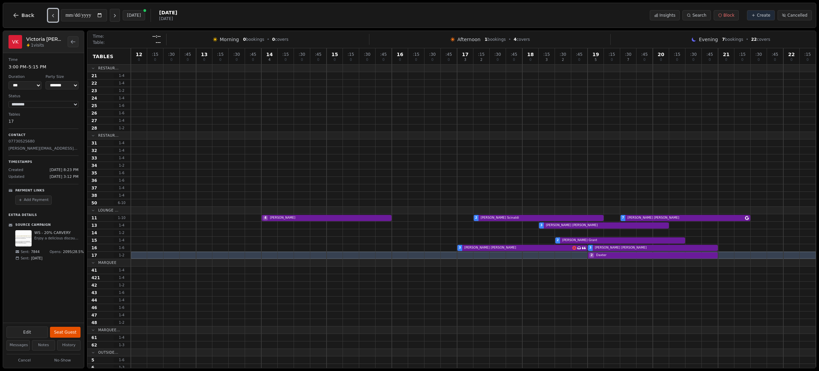
click at [52, 17] on icon "Previous day" at bounding box center [52, 15] width 5 height 5
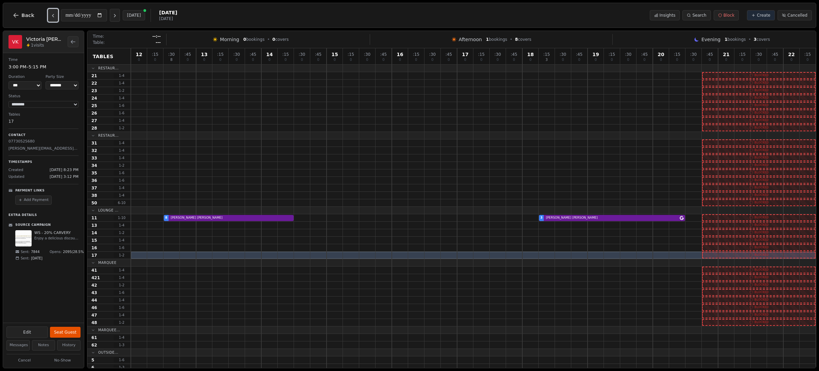
click at [52, 17] on icon "Previous day" at bounding box center [52, 15] width 5 height 5
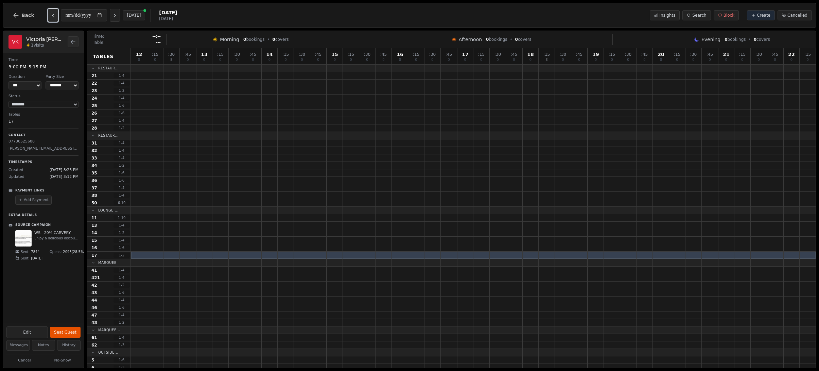
click at [52, 17] on icon "Previous day" at bounding box center [52, 15] width 5 height 5
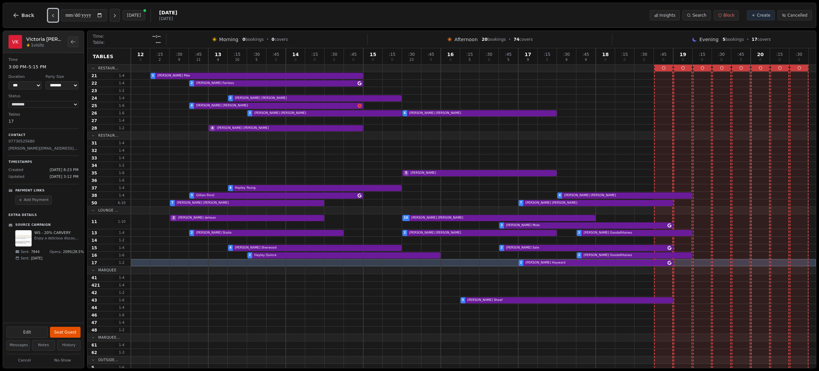
click at [52, 17] on icon "Previous day" at bounding box center [52, 15] width 5 height 5
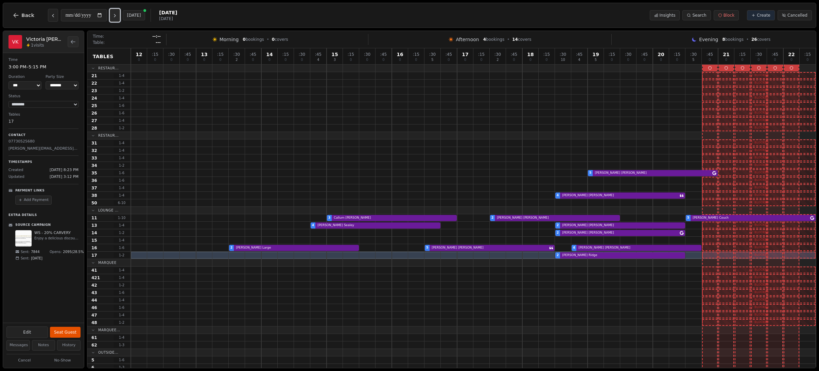
click at [117, 16] on icon "Next day" at bounding box center [114, 15] width 5 height 5
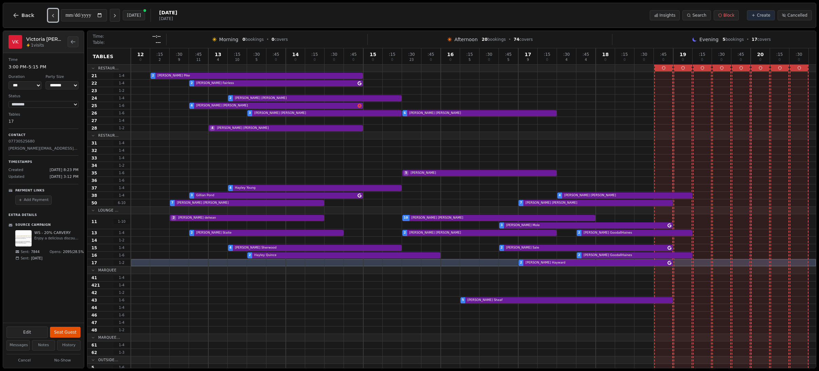
click at [56, 17] on button "Previous day" at bounding box center [53, 15] width 10 height 13
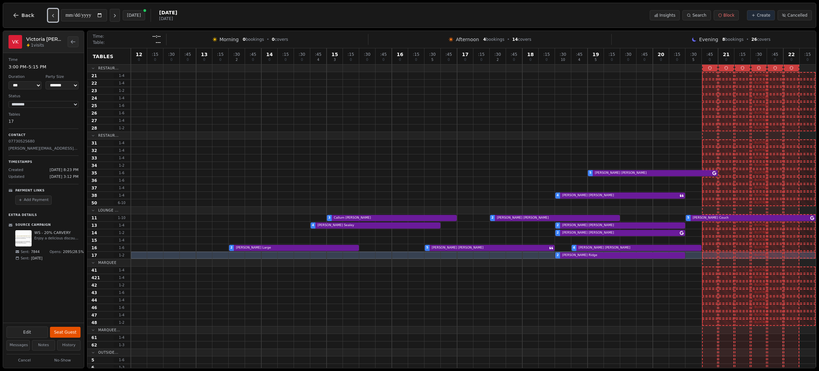
click at [56, 17] on button "Previous day" at bounding box center [53, 15] width 10 height 13
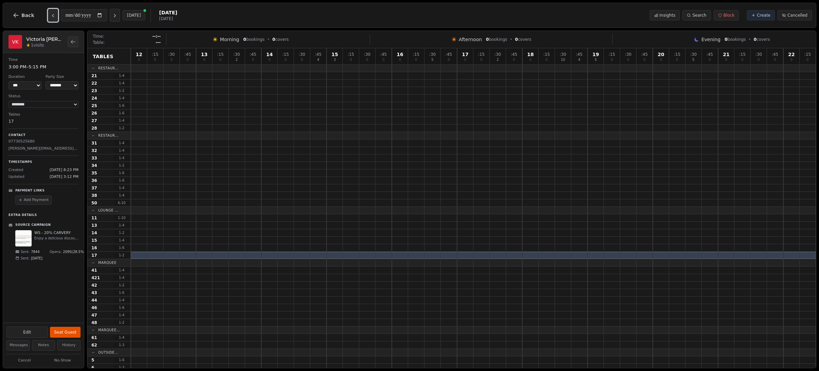
click at [56, 17] on button "Previous day" at bounding box center [53, 15] width 10 height 13
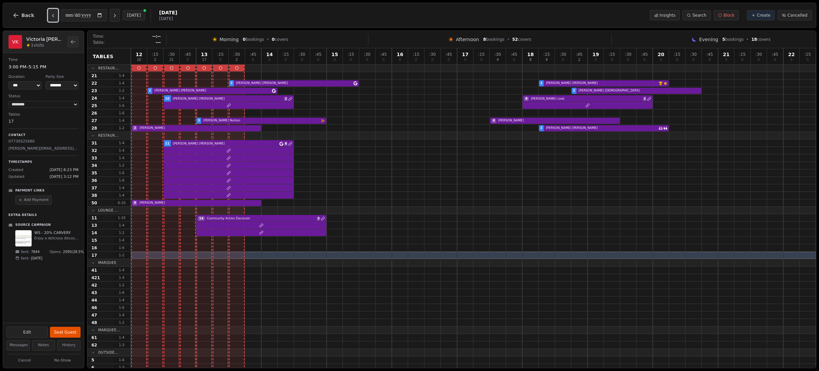
click at [56, 17] on button "Previous day" at bounding box center [53, 15] width 10 height 13
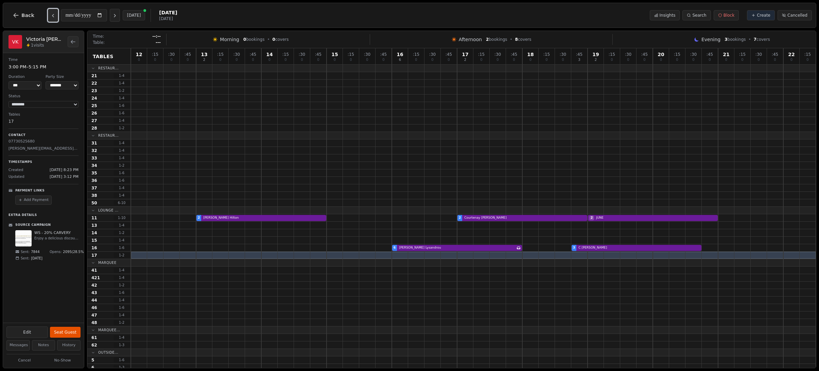
click at [56, 17] on button "Previous day" at bounding box center [53, 15] width 10 height 13
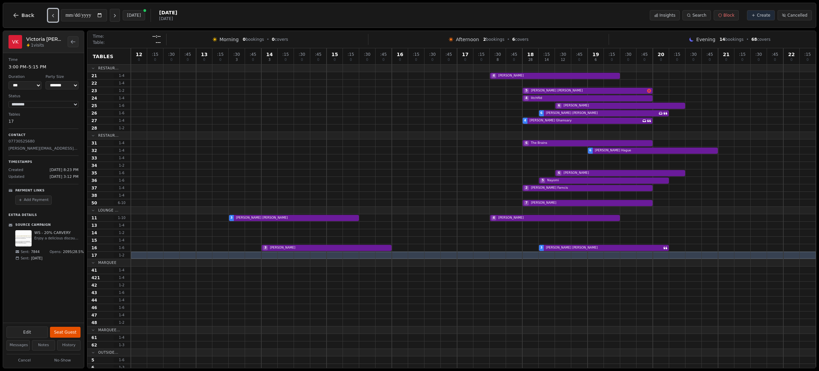
click at [56, 17] on button "Previous day" at bounding box center [53, 15] width 10 height 13
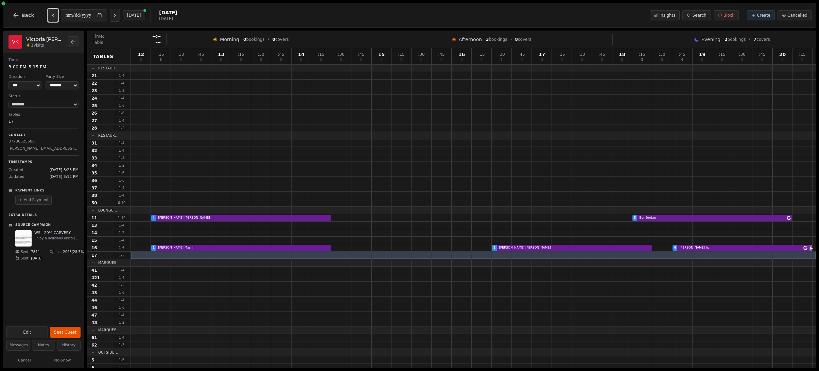
click at [56, 17] on button "Previous day" at bounding box center [53, 15] width 10 height 13
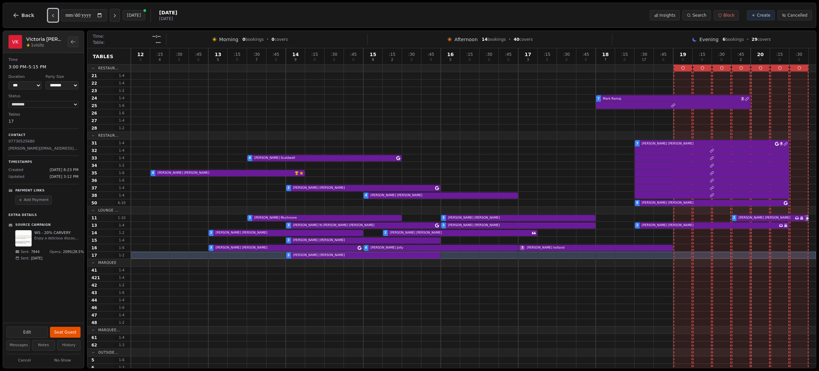
click at [56, 17] on button "Previous day" at bounding box center [53, 15] width 10 height 13
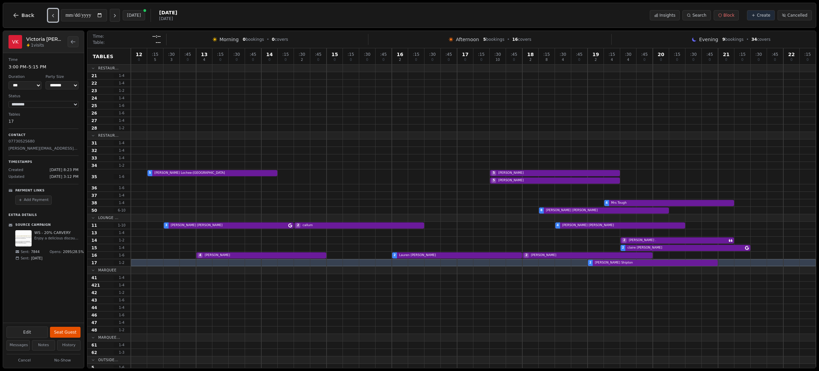
click at [56, 17] on button "Previous day" at bounding box center [53, 15] width 10 height 13
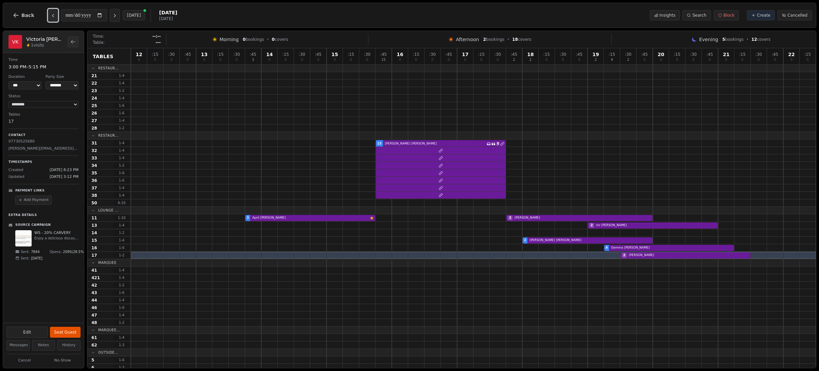
click at [56, 17] on button "Previous day" at bounding box center [53, 15] width 10 height 13
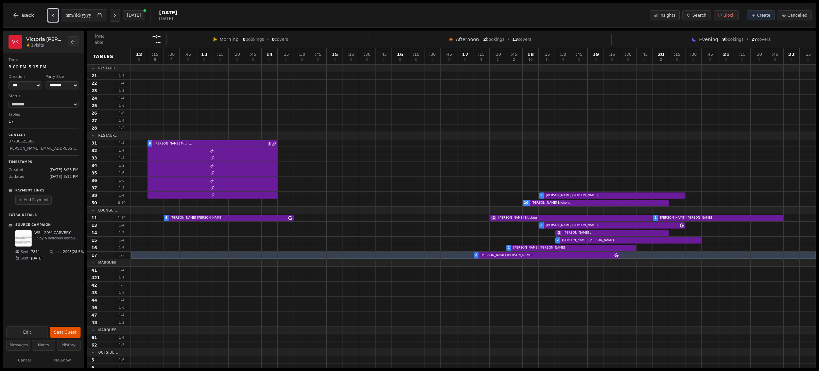
click at [56, 17] on button "Previous day" at bounding box center [53, 15] width 10 height 13
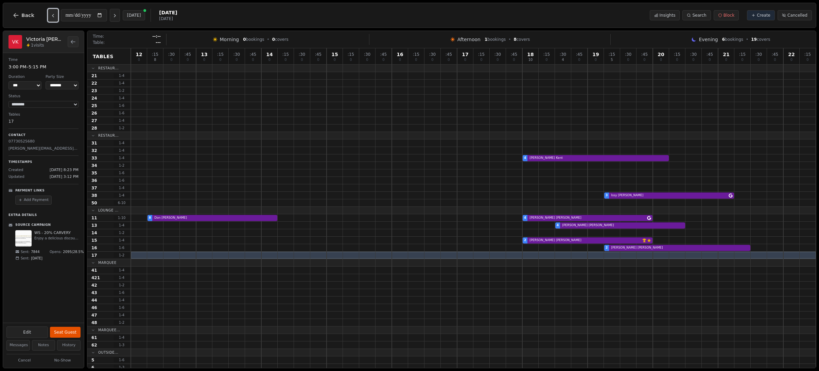
click at [56, 17] on button "Previous day" at bounding box center [53, 15] width 10 height 13
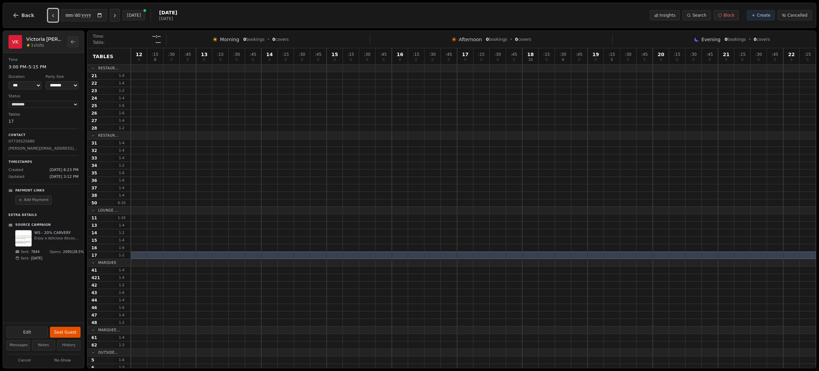
click at [56, 17] on button "Previous day" at bounding box center [53, 15] width 10 height 13
type input "**********"
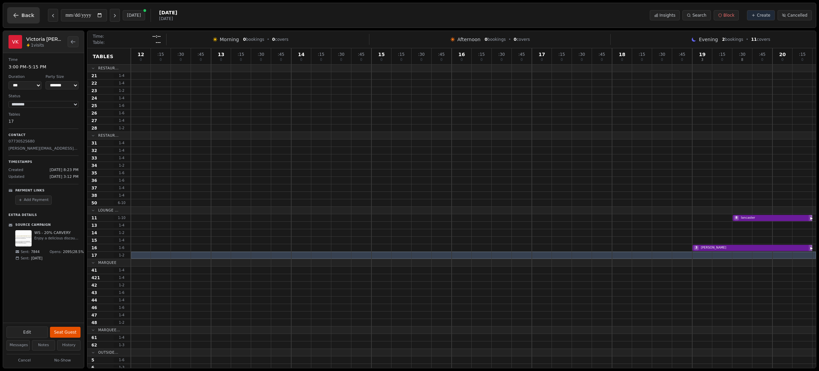
click at [23, 15] on span "Back" at bounding box center [27, 15] width 13 height 5
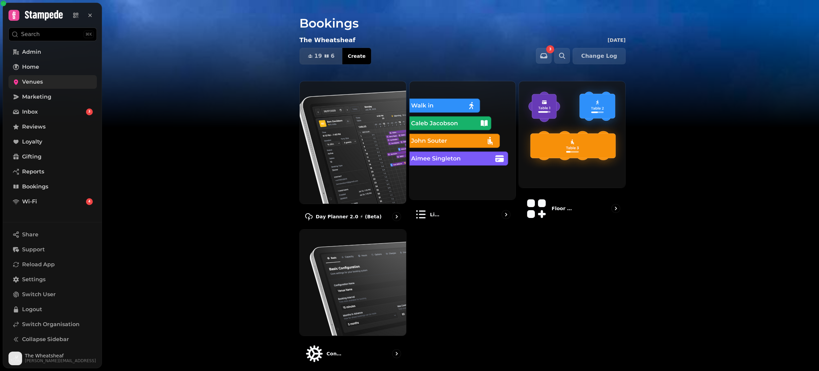
click at [55, 86] on link "Venues" at bounding box center [52, 82] width 88 height 14
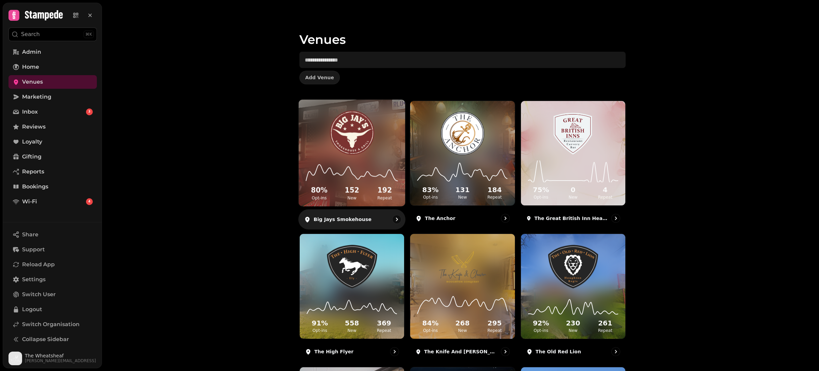
click at [348, 141] on img at bounding box center [352, 132] width 80 height 45
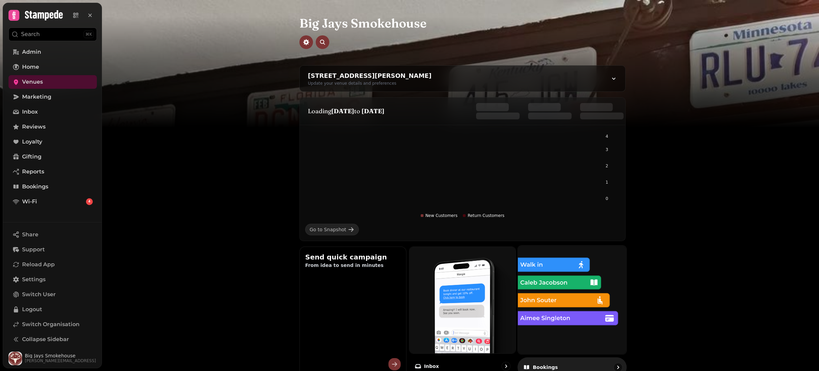
click at [555, 276] on img at bounding box center [571, 299] width 119 height 119
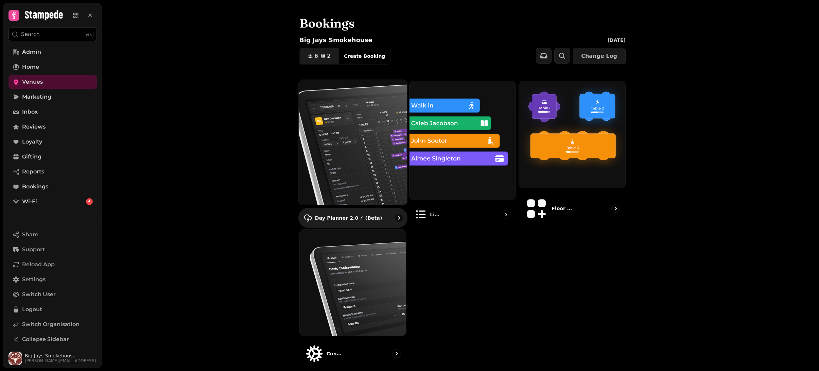
click at [337, 126] on img at bounding box center [352, 141] width 119 height 137
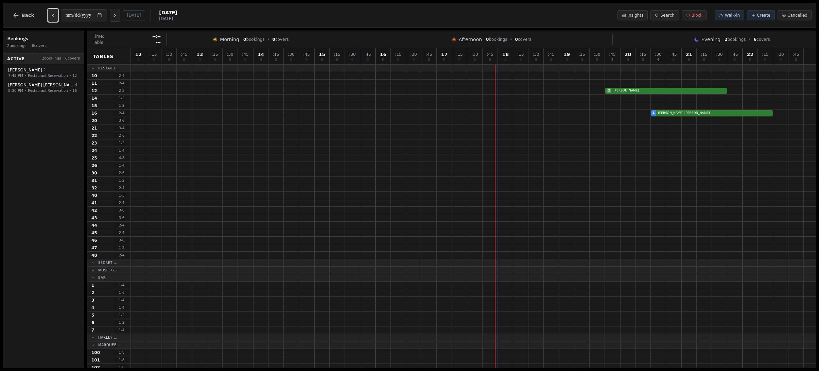
click at [51, 16] on icon "Previous day" at bounding box center [52, 15] width 5 height 5
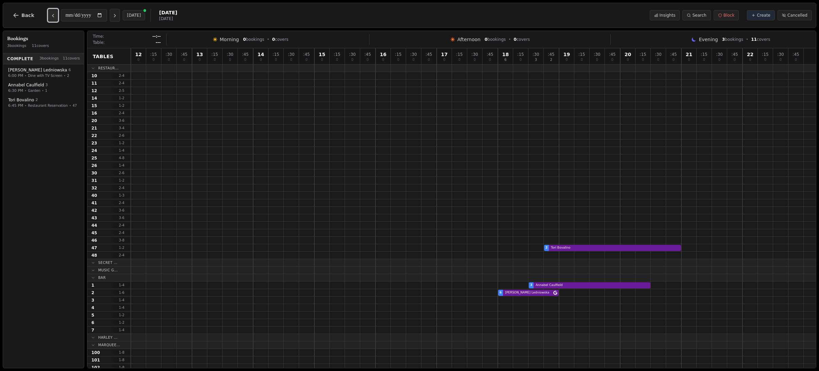
click at [51, 16] on icon "Previous day" at bounding box center [52, 15] width 5 height 5
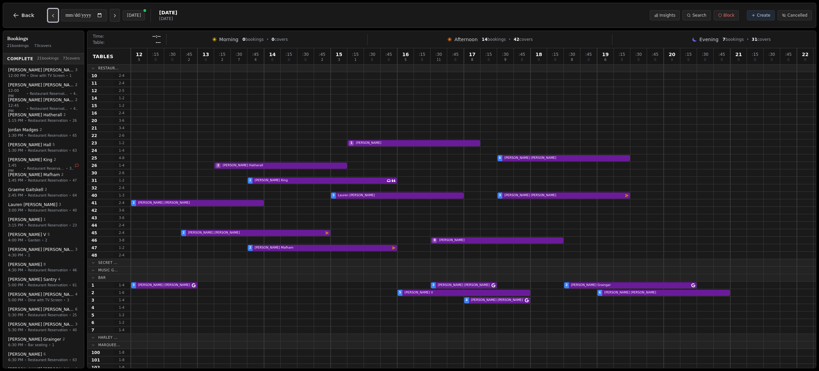
click at [51, 16] on icon "Previous day" at bounding box center [52, 15] width 5 height 5
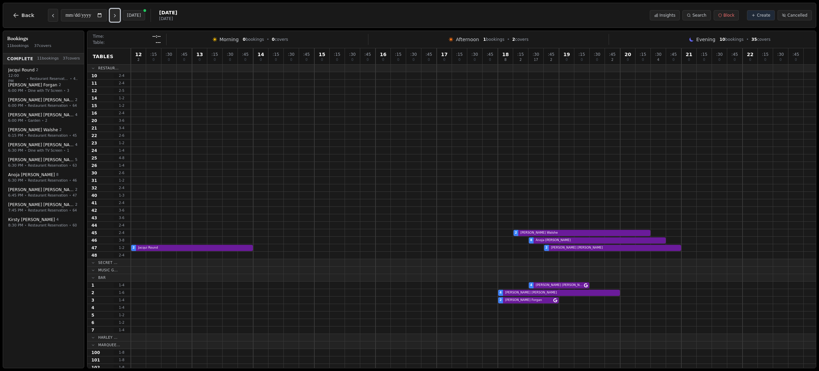
click at [117, 16] on icon "Next day" at bounding box center [114, 15] width 5 height 5
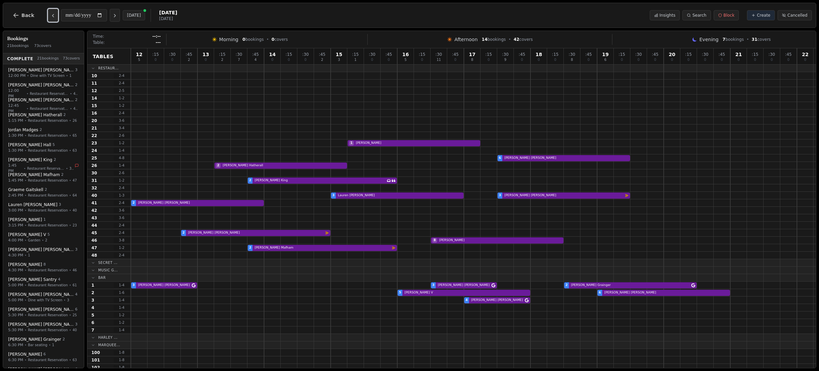
click at [52, 16] on icon "Previous day" at bounding box center [52, 15] width 5 height 5
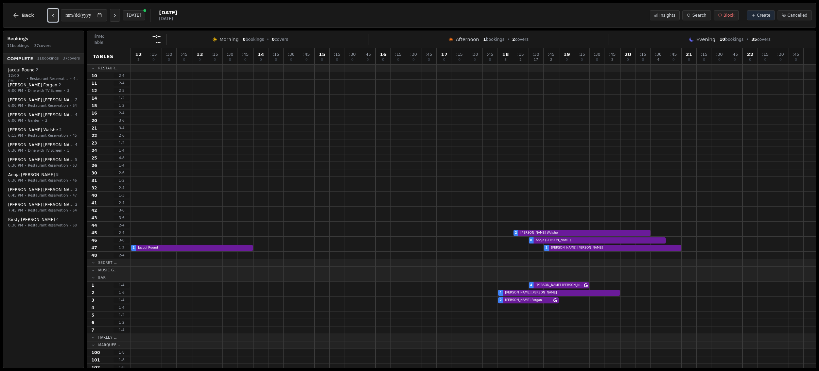
click at [52, 16] on icon "Previous day" at bounding box center [52, 15] width 5 height 5
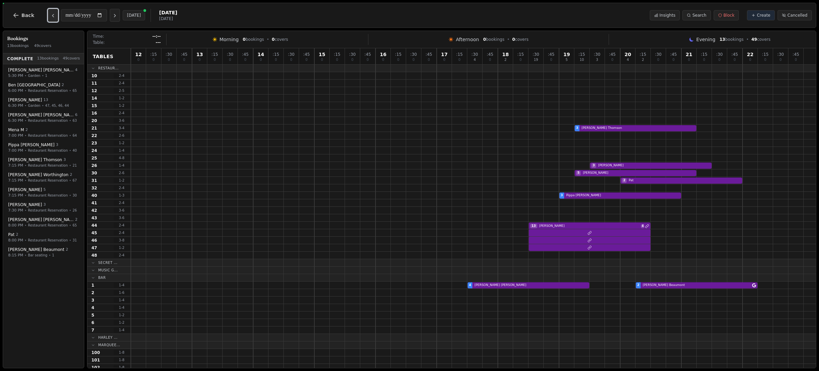
click at [52, 16] on icon "Previous day" at bounding box center [52, 15] width 5 height 5
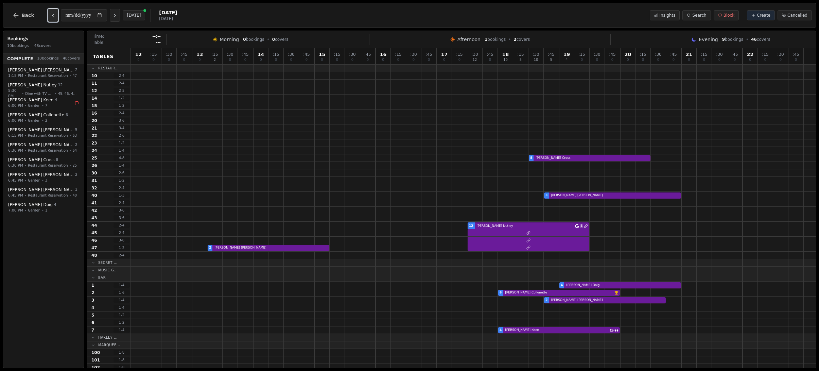
click at [52, 16] on icon "Previous day" at bounding box center [52, 15] width 5 height 5
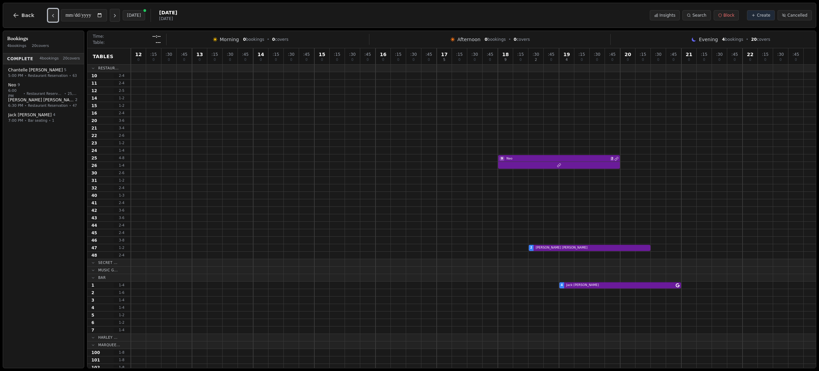
click at [52, 16] on icon "Previous day" at bounding box center [52, 15] width 5 height 5
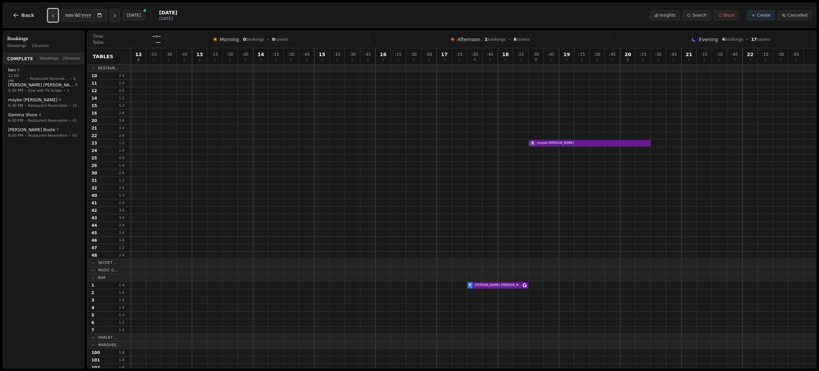
click at [52, 16] on icon "Previous day" at bounding box center [52, 15] width 5 height 5
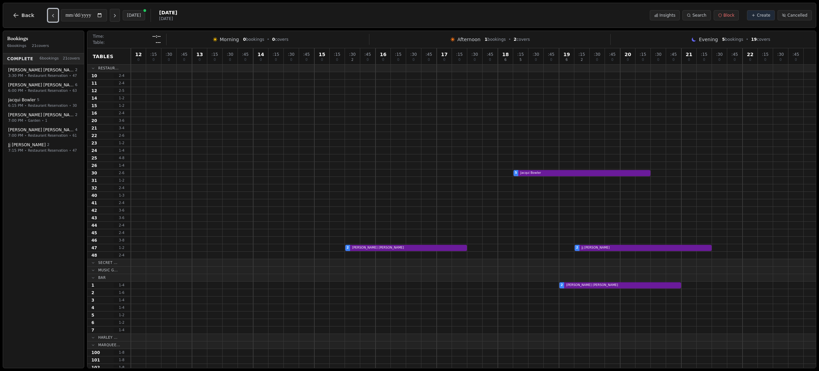
click at [52, 16] on icon "Previous day" at bounding box center [52, 15] width 5 height 5
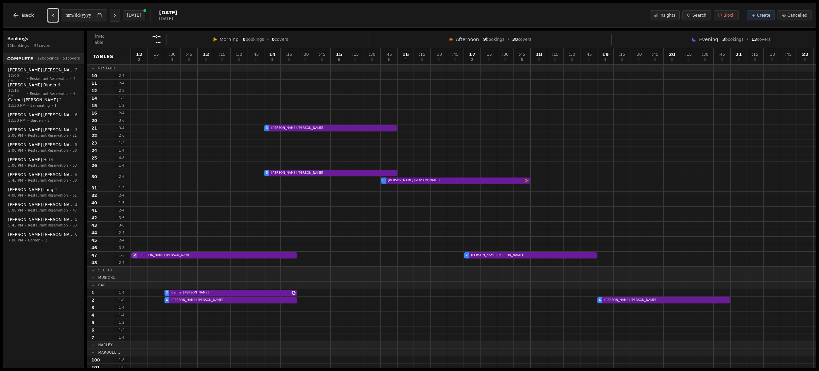
click at [52, 16] on icon "Previous day" at bounding box center [52, 15] width 5 height 5
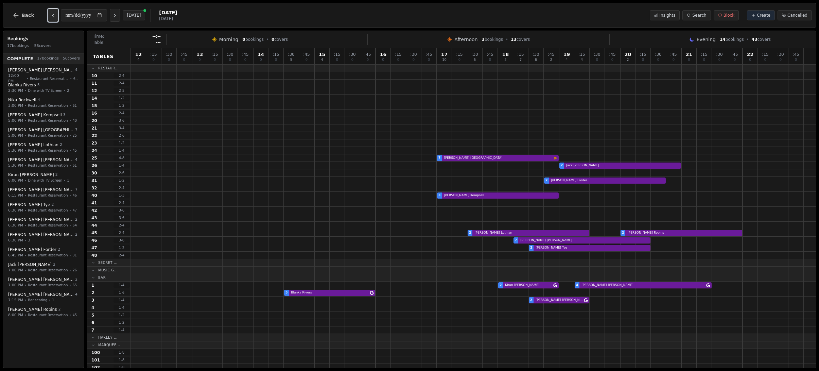
click at [52, 16] on icon "Previous day" at bounding box center [52, 15] width 5 height 5
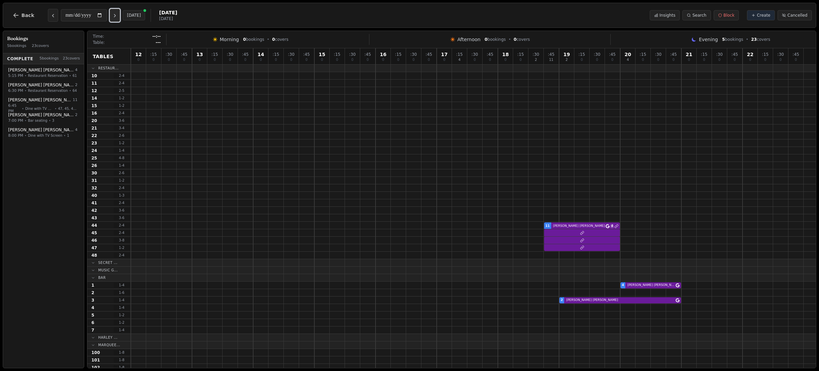
click at [116, 15] on icon "Next day" at bounding box center [114, 15] width 1 height 3
type input "**********"
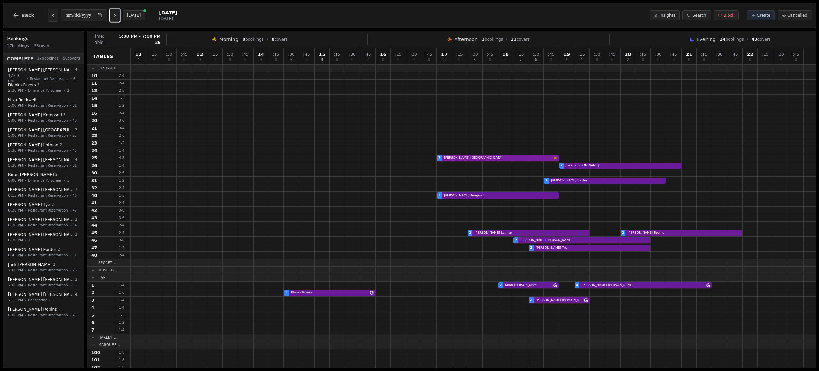
click at [447, 159] on div "7 [PERSON_NAME] Email campaign booking" at bounding box center [473, 157] width 685 height 7
select select "****"
select select "*"
select select "********"
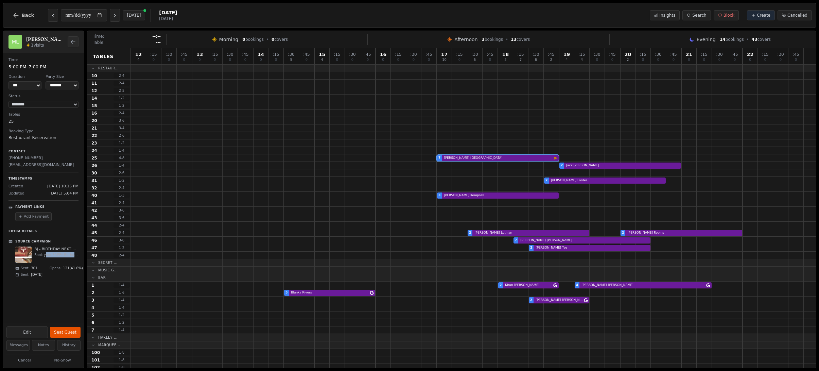
drag, startPoint x: 46, startPoint y: 255, endPoint x: 80, endPoint y: 256, distance: 34.3
click at [81, 255] on div "**********" at bounding box center [43, 167] width 81 height 228
drag, startPoint x: 38, startPoint y: 272, endPoint x: 29, endPoint y: 272, distance: 8.9
click at [29, 270] on div "Sent: 301" at bounding box center [30, 267] width 30 height 5
drag, startPoint x: 61, startPoint y: 268, endPoint x: 76, endPoint y: 268, distance: 15.3
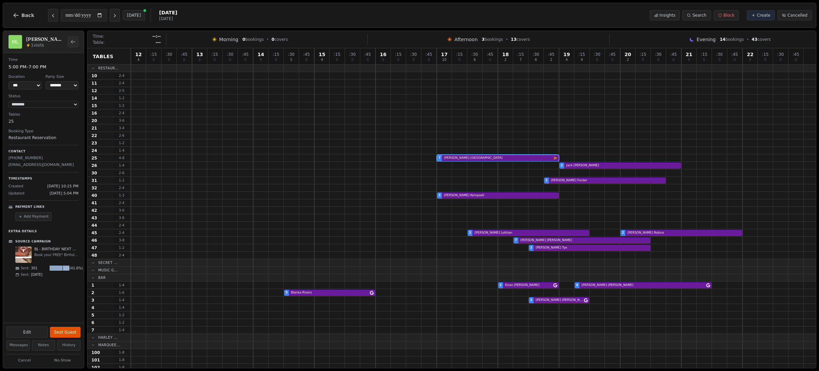
click at [76, 268] on div "Opens: 121 ( 41.6 %)" at bounding box center [63, 267] width 30 height 5
click at [44, 40] on h2 "[PERSON_NAME]" at bounding box center [44, 39] width 37 height 7
click at [50, 42] on h2 "[PERSON_NAME]" at bounding box center [44, 39] width 37 height 7
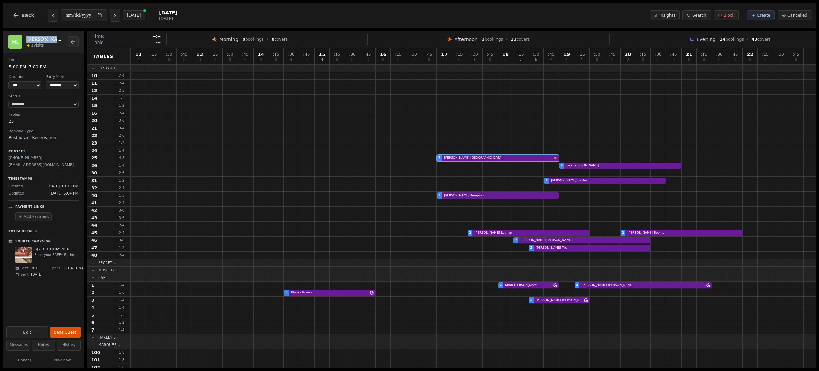
click at [50, 42] on h2 "[PERSON_NAME]" at bounding box center [44, 39] width 37 height 7
click at [50, 42] on div "[PERSON_NAME] 1 visits" at bounding box center [44, 42] width 37 height 12
click at [50, 43] on div "1 visits" at bounding box center [44, 44] width 37 height 5
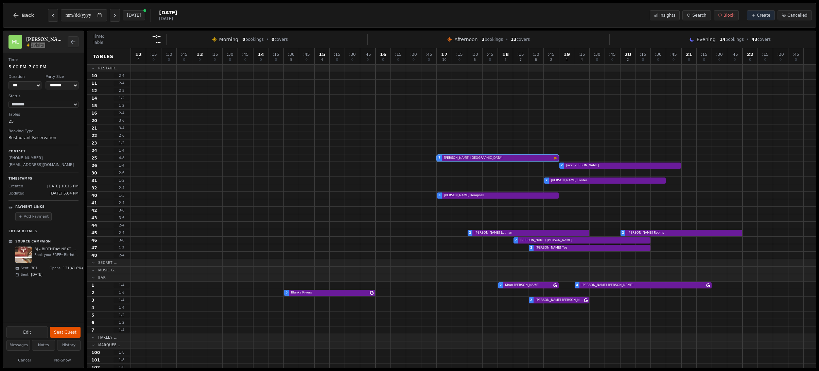
click at [50, 43] on div "1 visits" at bounding box center [44, 44] width 37 height 5
click at [458, 158] on div "7 [PERSON_NAME] Email campaign booking" at bounding box center [473, 157] width 685 height 7
click at [52, 15] on icon "Previous day" at bounding box center [52, 15] width 5 height 5
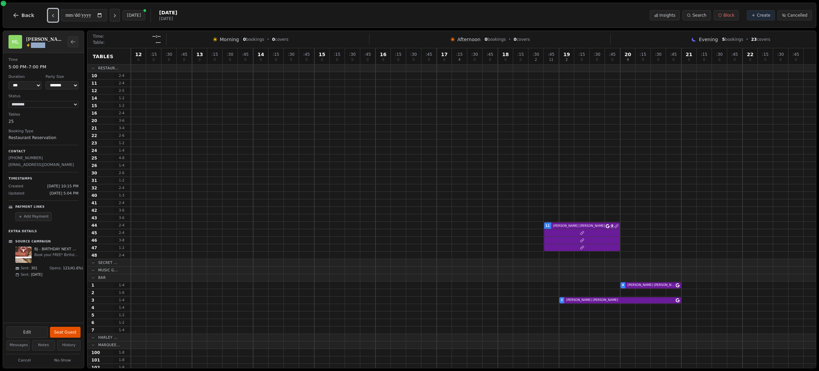
click at [52, 15] on icon "Previous day" at bounding box center [52, 15] width 5 height 5
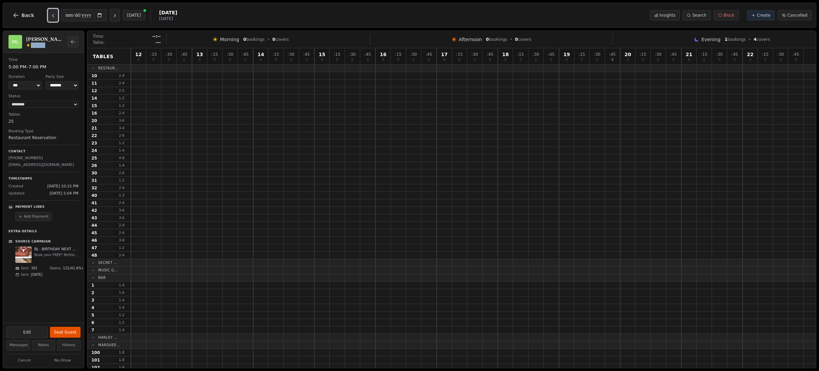
click at [52, 15] on icon "Previous day" at bounding box center [52, 15] width 5 height 5
click at [54, 16] on button "Previous day" at bounding box center [53, 15] width 10 height 13
click at [55, 16] on button "Previous day" at bounding box center [53, 15] width 10 height 13
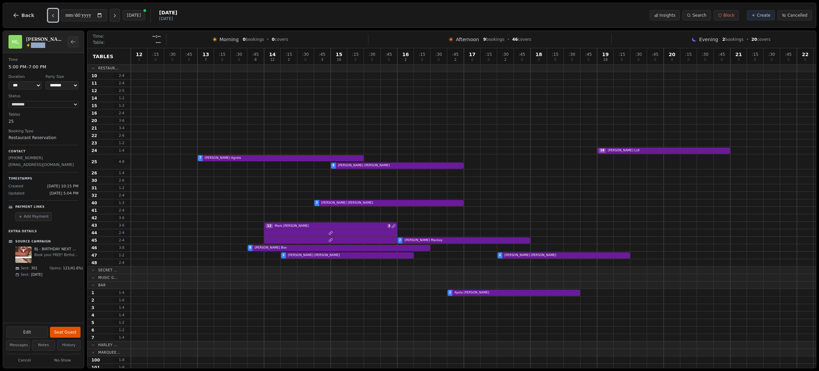
click at [55, 16] on button "Previous day" at bounding box center [53, 15] width 10 height 13
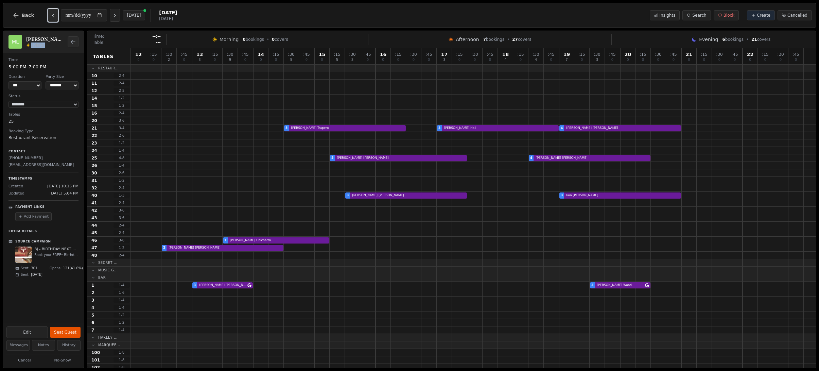
click at [55, 16] on button "Previous day" at bounding box center [53, 15] width 10 height 13
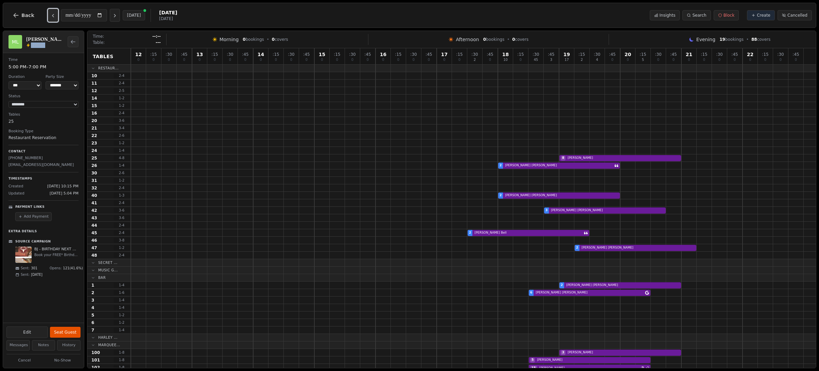
click at [55, 16] on button "Previous day" at bounding box center [53, 15] width 10 height 13
type input "**********"
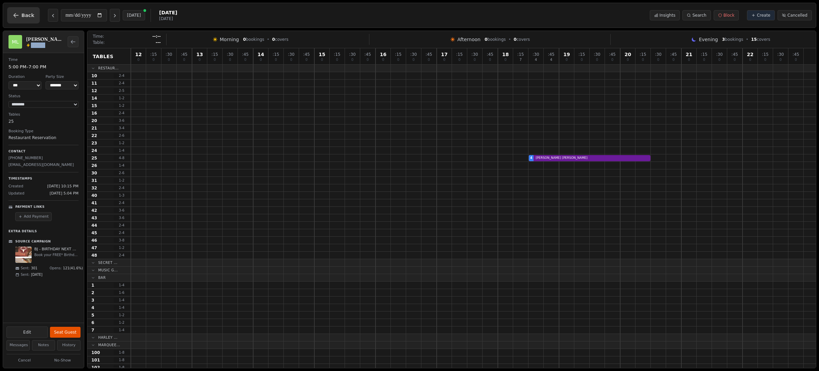
click at [24, 19] on button "Back" at bounding box center [23, 15] width 33 height 16
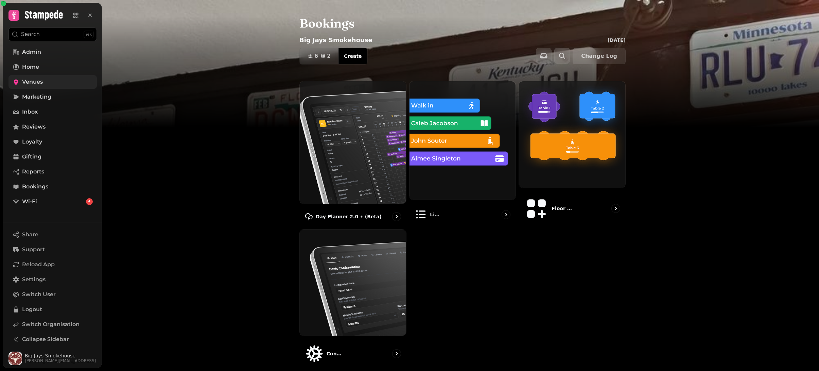
click at [40, 82] on span "Venues" at bounding box center [32, 82] width 21 height 8
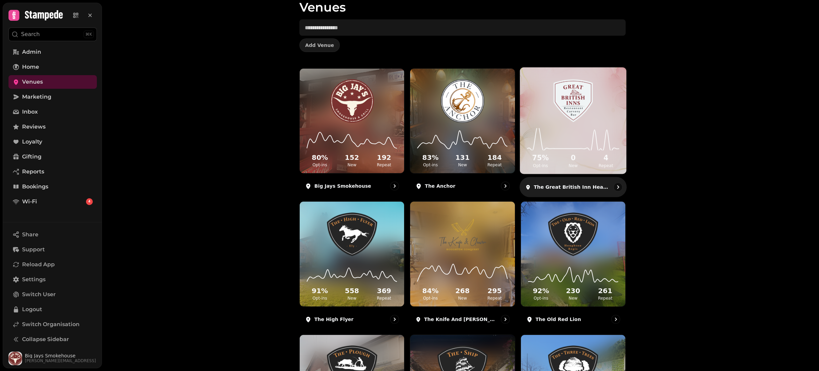
scroll to position [131, 0]
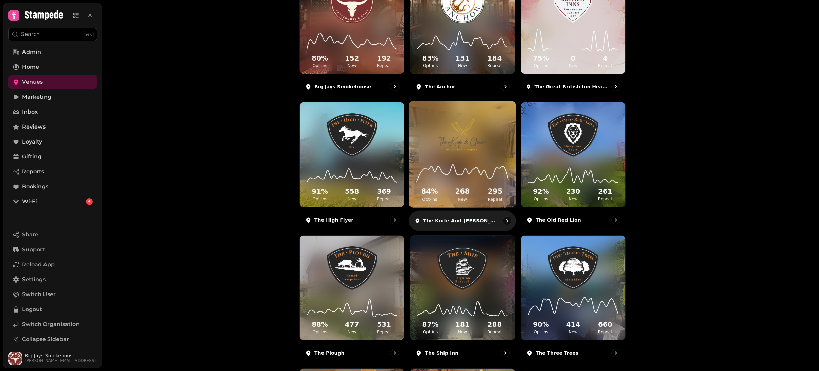
click at [508, 203] on div "84 % Opt-ins 268 New 295 Repeat" at bounding box center [462, 181] width 106 height 51
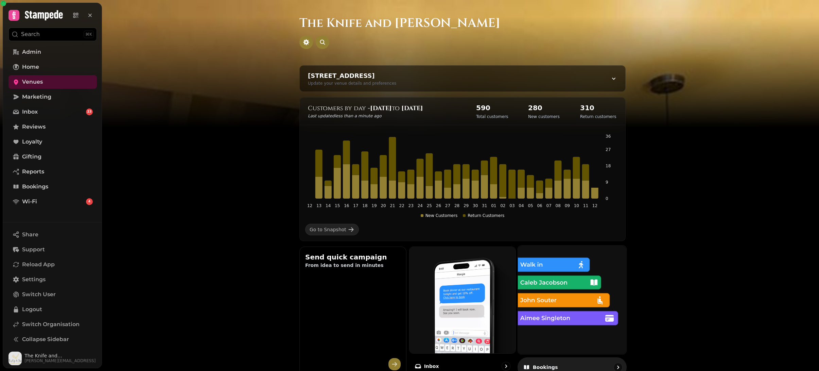
click at [559, 287] on img at bounding box center [571, 299] width 119 height 119
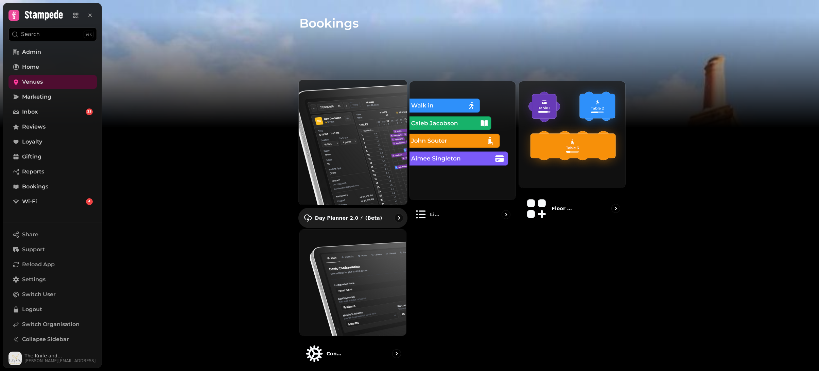
click at [349, 144] on img at bounding box center [352, 141] width 119 height 137
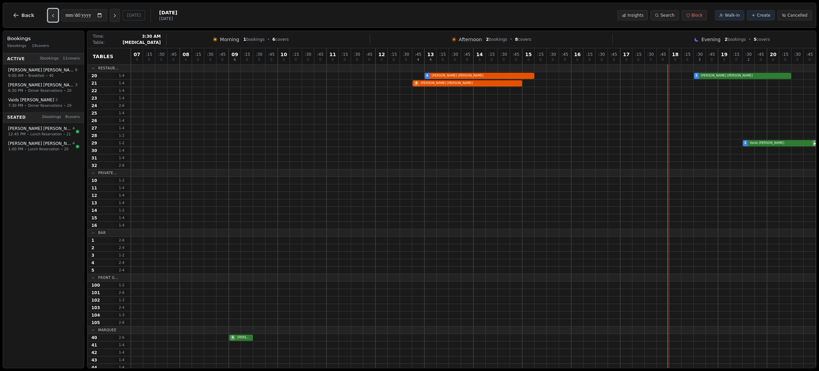
click at [50, 17] on icon "Previous day" at bounding box center [52, 15] width 5 height 5
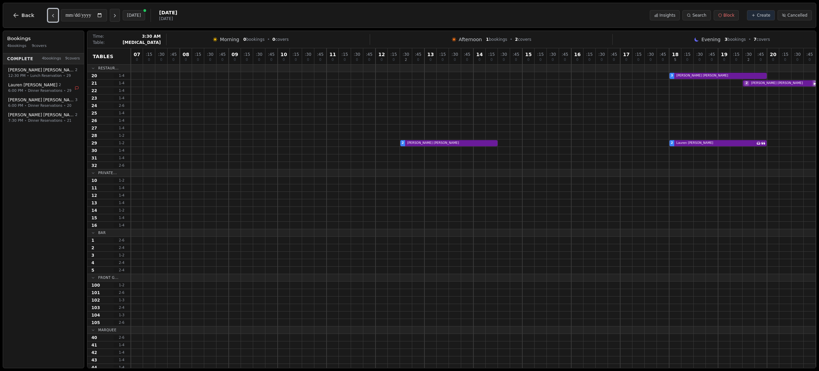
click at [50, 17] on icon "Previous day" at bounding box center [52, 15] width 5 height 5
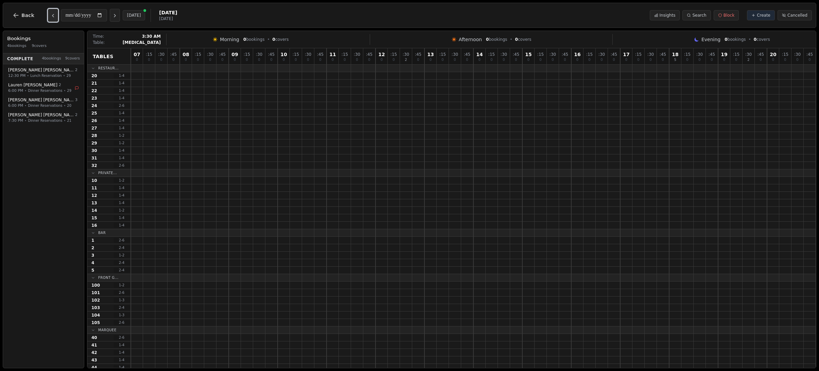
click at [50, 17] on icon "Previous day" at bounding box center [52, 15] width 5 height 5
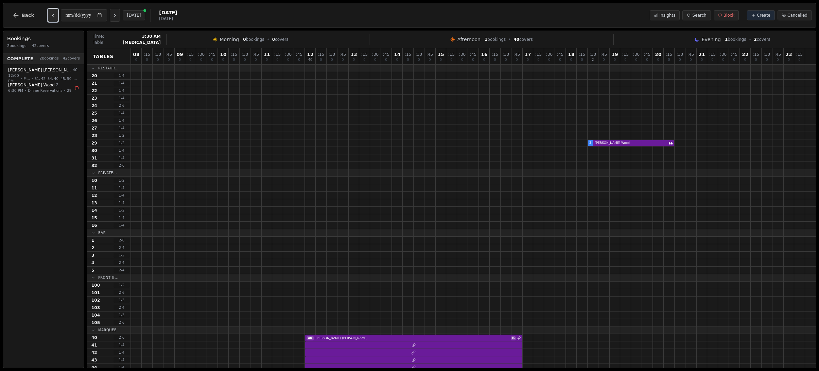
click at [50, 17] on icon "Previous day" at bounding box center [52, 15] width 5 height 5
type input "**********"
